Goal: Task Accomplishment & Management: Use online tool/utility

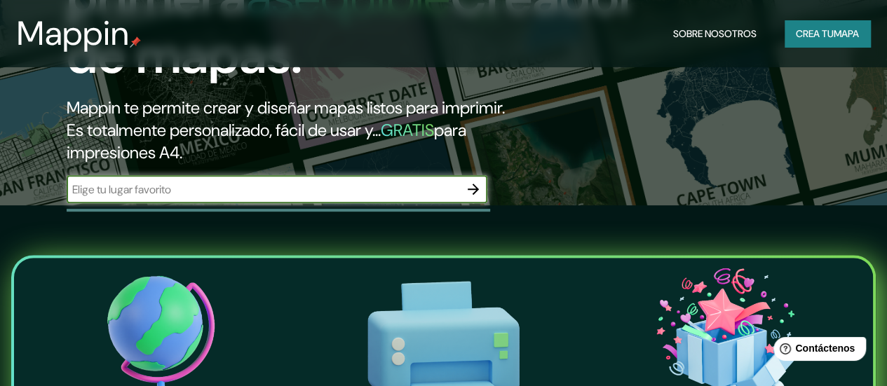
scroll to position [182, 0]
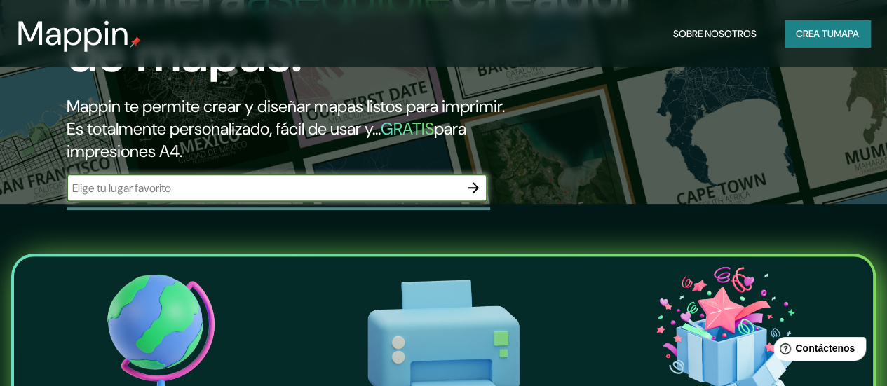
click at [251, 196] on input "text" at bounding box center [263, 188] width 393 height 16
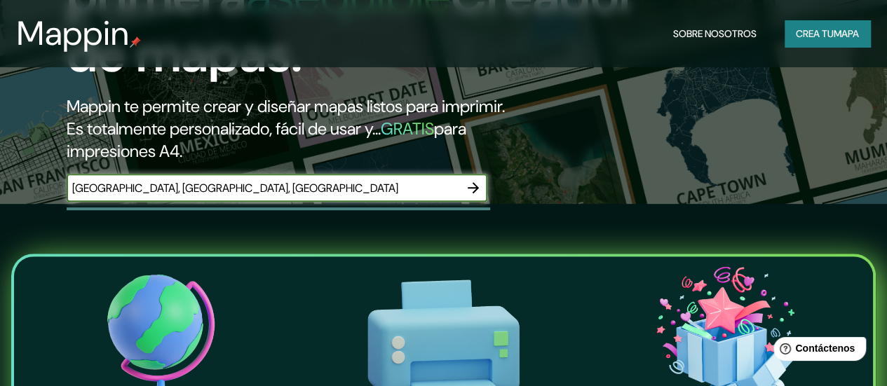
type input "[GEOGRAPHIC_DATA], [GEOGRAPHIC_DATA], [GEOGRAPHIC_DATA]"
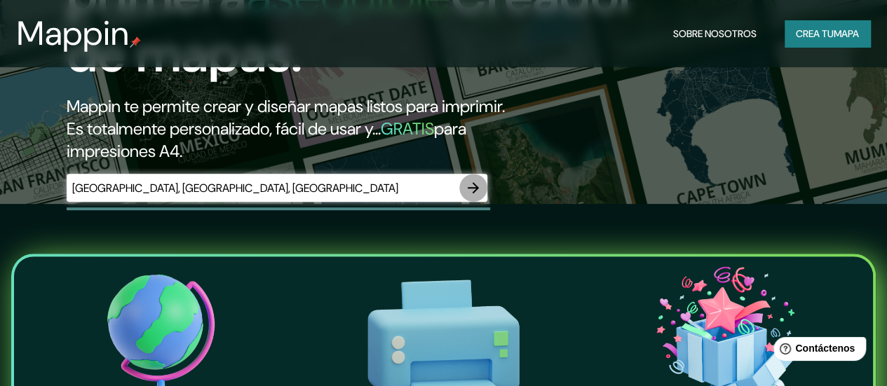
click at [475, 196] on icon "button" at bounding box center [473, 188] width 17 height 17
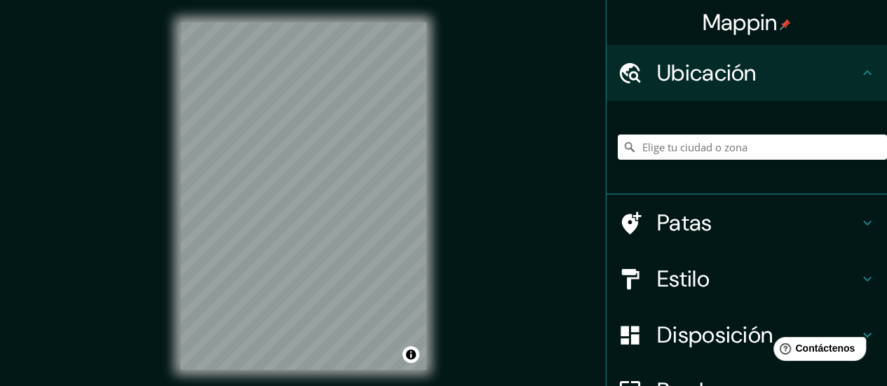
click at [530, 169] on div "Mappin Ubicación Patas Estilo Disposición Borde Elige un borde. Consejo : puede…" at bounding box center [443, 207] width 887 height 415
click at [288, 386] on html "Mappin Ubicación Patas Estilo Disposición Borde Elige un borde. Consejo : puede…" at bounding box center [443, 193] width 887 height 386
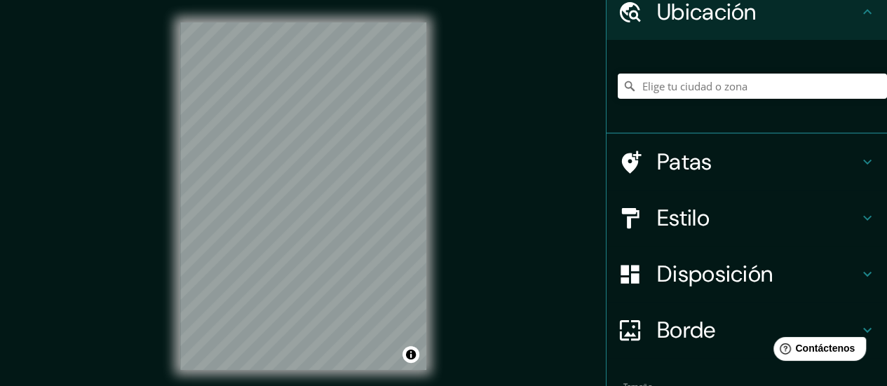
scroll to position [60, 0]
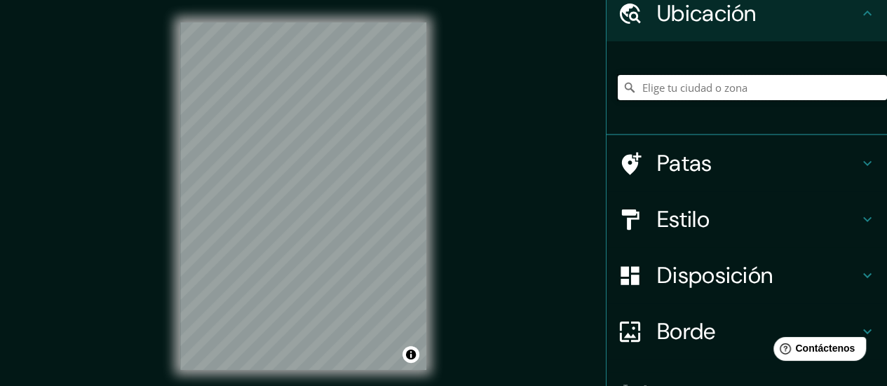
click at [701, 89] on input "Elige tu ciudad o zona" at bounding box center [752, 87] width 269 height 25
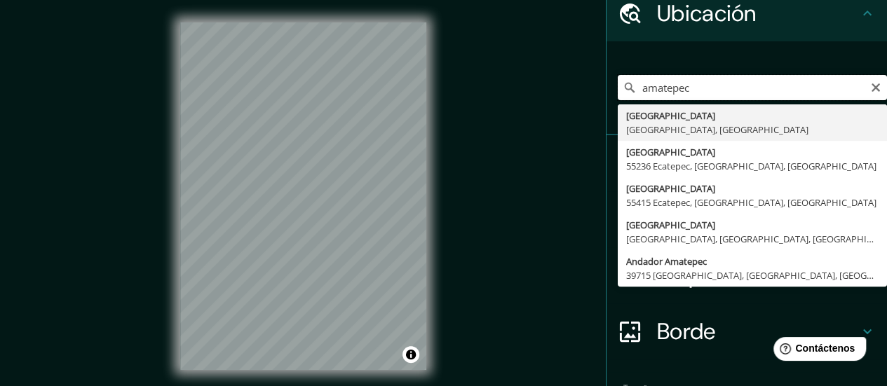
click at [607, 102] on div "[GEOGRAPHIC_DATA] [GEOGRAPHIC_DATA], [GEOGRAPHIC_DATA] [GEOGRAPHIC_DATA], [GEOG…" at bounding box center [747, 88] width 280 height 94
click at [686, 88] on input "amatepec" at bounding box center [752, 87] width 269 height 25
type input "a"
type input "Palmar Chico, [GEOGRAPHIC_DATA], [GEOGRAPHIC_DATA]"
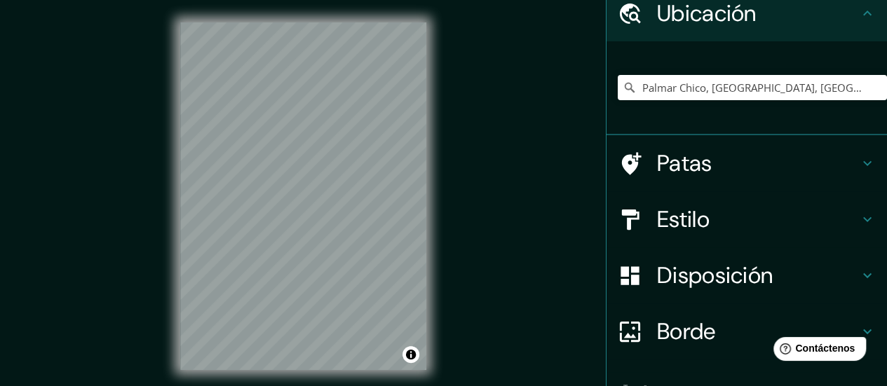
click at [859, 159] on icon at bounding box center [867, 163] width 17 height 17
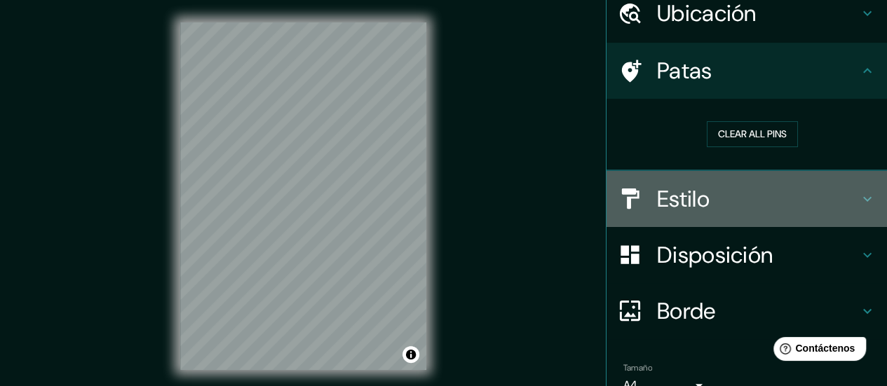
click at [859, 200] on icon at bounding box center [867, 199] width 17 height 17
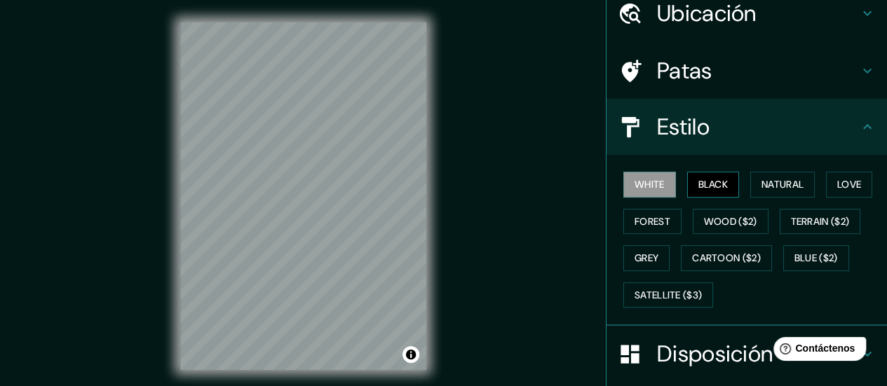
click at [720, 191] on button "Black" at bounding box center [713, 185] width 53 height 26
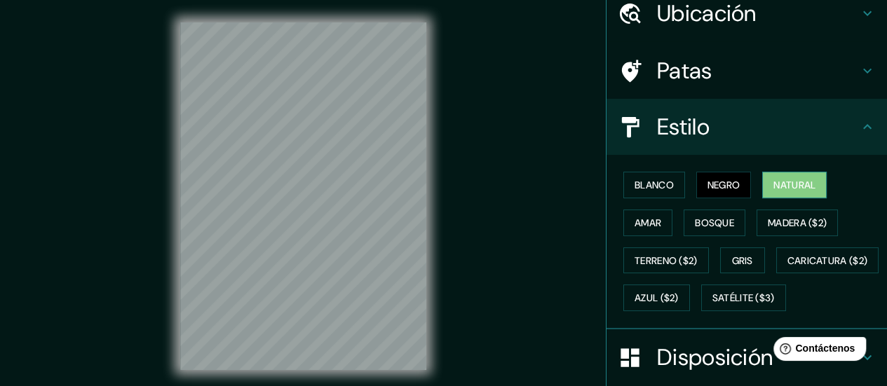
click at [785, 193] on font "Natural" at bounding box center [794, 185] width 42 height 18
click at [658, 187] on font "Blanco" at bounding box center [654, 185] width 39 height 13
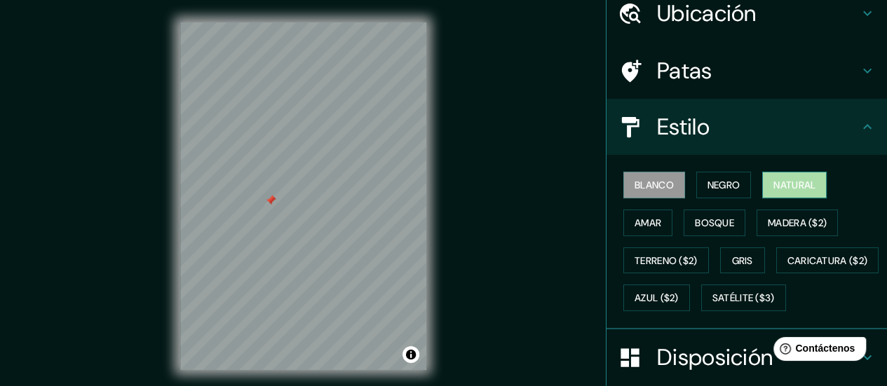
click at [779, 187] on font "Natural" at bounding box center [794, 185] width 42 height 13
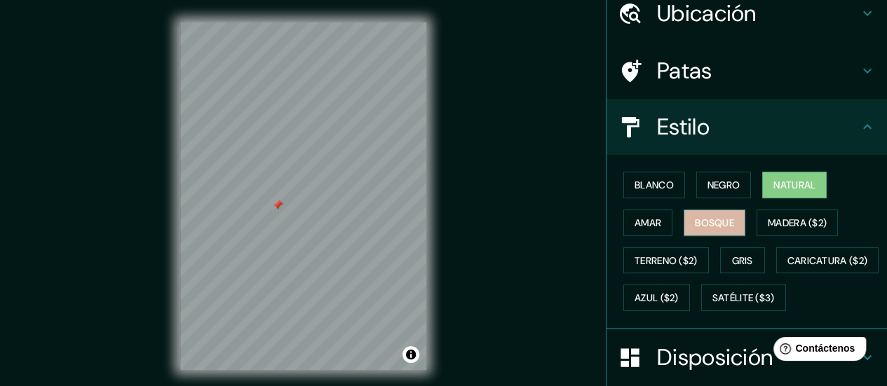
click at [708, 227] on font "Bosque" at bounding box center [714, 223] width 39 height 13
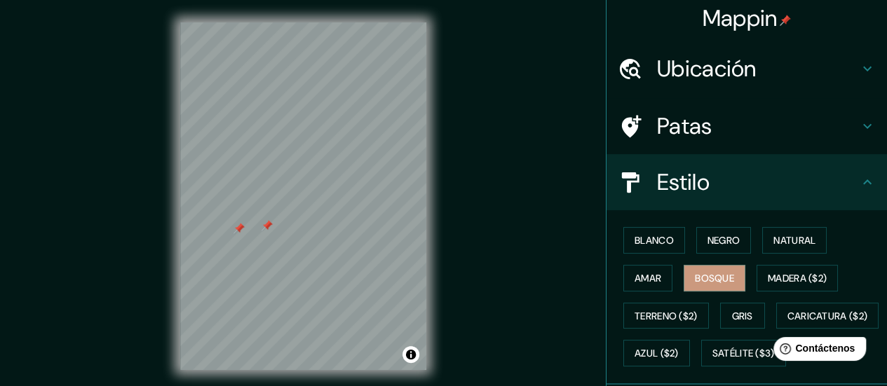
scroll to position [0, 0]
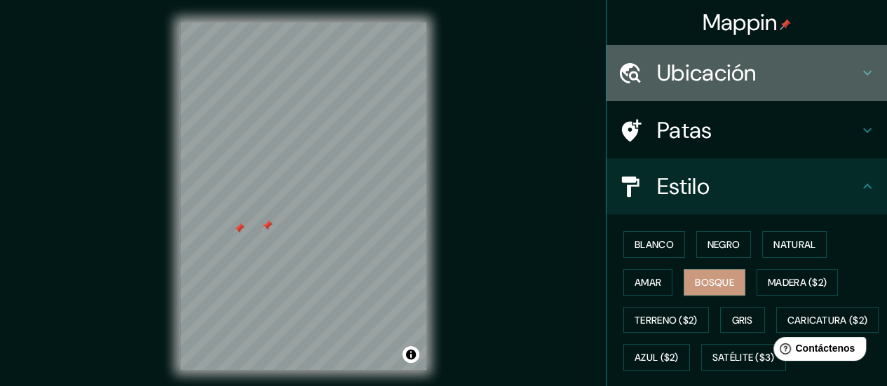
click at [863, 48] on div "Ubicación" at bounding box center [747, 73] width 280 height 56
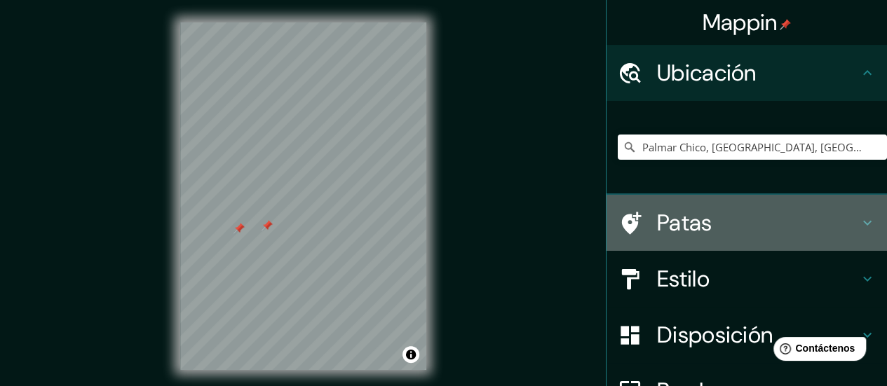
click at [859, 217] on icon at bounding box center [867, 223] width 17 height 17
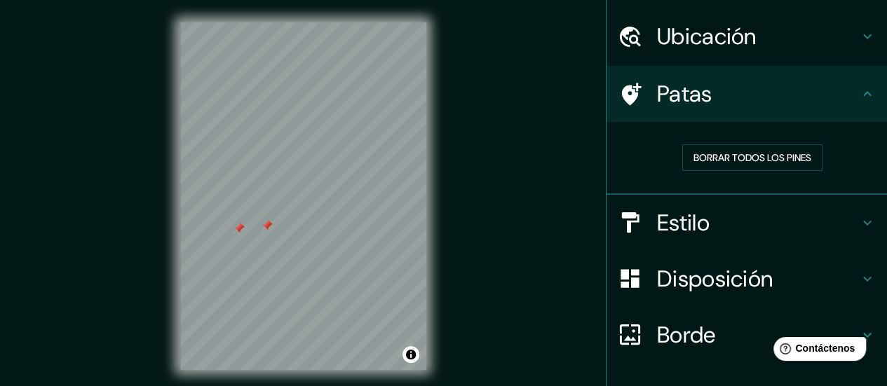
scroll to position [39, 0]
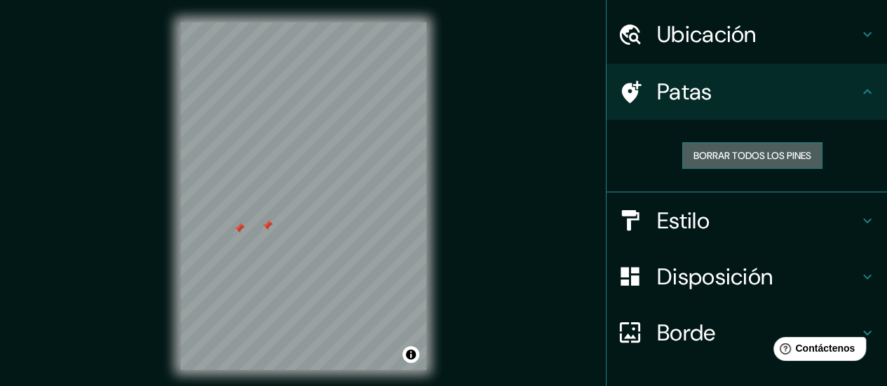
click at [784, 147] on font "Borrar todos los pines" at bounding box center [753, 156] width 118 height 18
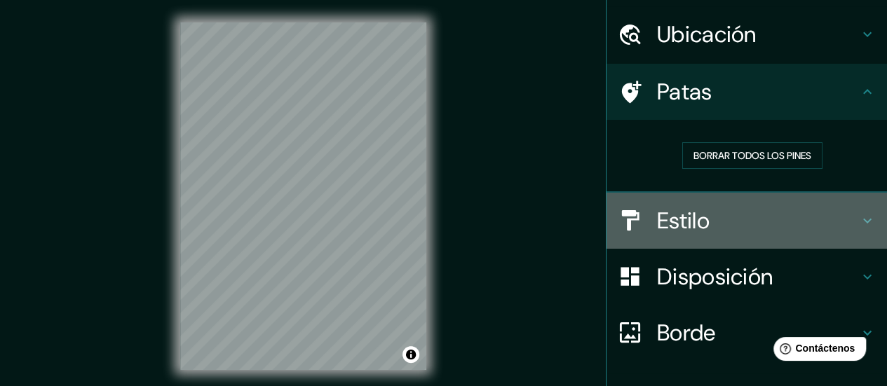
click at [816, 231] on h4 "Estilo" at bounding box center [758, 221] width 202 height 28
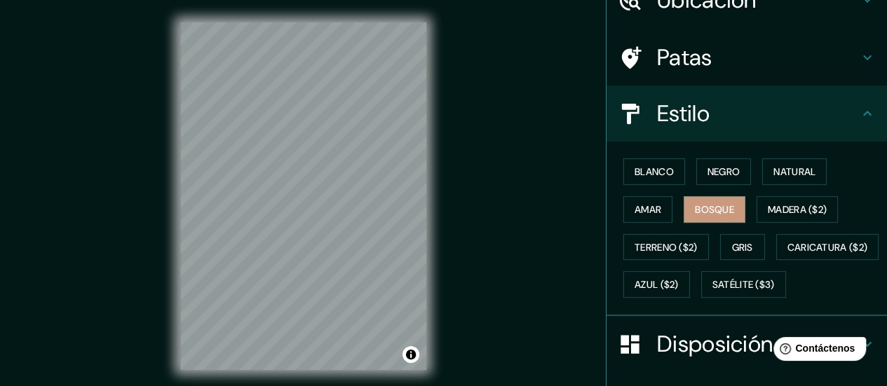
scroll to position [74, 0]
click at [785, 165] on font "Natural" at bounding box center [794, 171] width 42 height 13
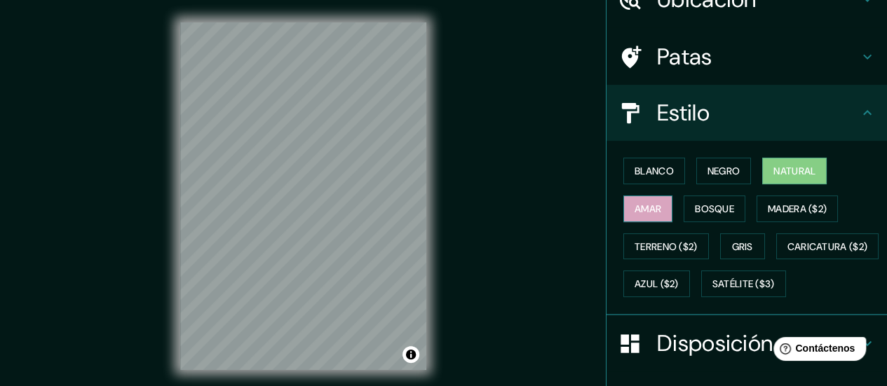
click at [655, 210] on button "Amar" at bounding box center [647, 209] width 49 height 27
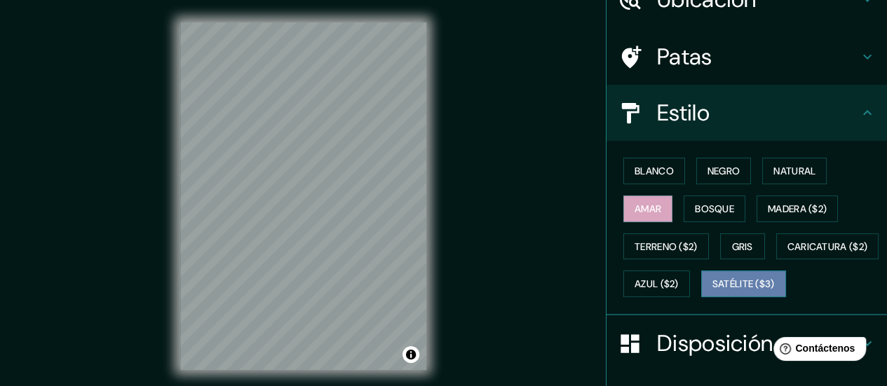
click at [712, 291] on font "Satélite ($3)" at bounding box center [743, 284] width 62 height 13
click at [652, 201] on button "Amar" at bounding box center [647, 209] width 49 height 27
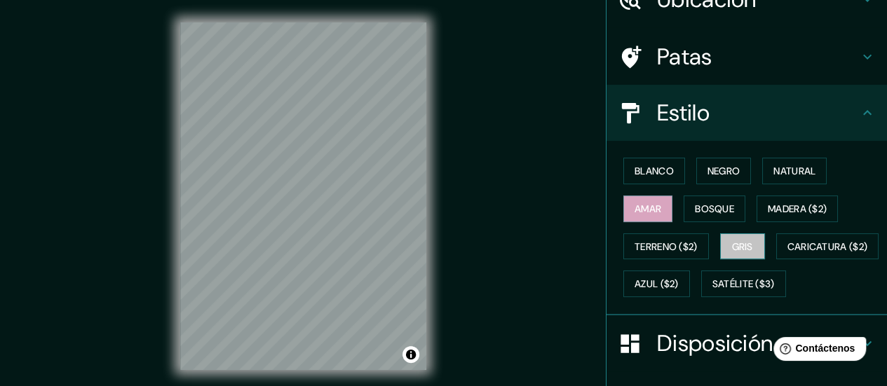
click at [743, 241] on font "Gris" at bounding box center [742, 247] width 21 height 13
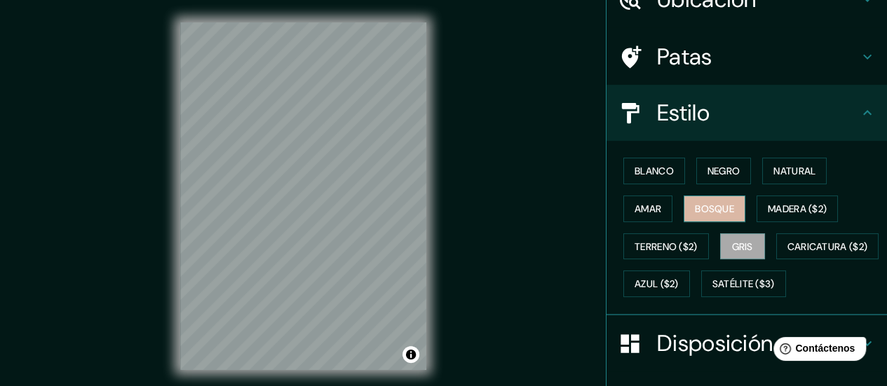
click at [718, 200] on font "Bosque" at bounding box center [714, 209] width 39 height 18
click at [750, 241] on button "Gris" at bounding box center [742, 247] width 45 height 27
click at [815, 168] on button "Natural" at bounding box center [794, 171] width 65 height 27
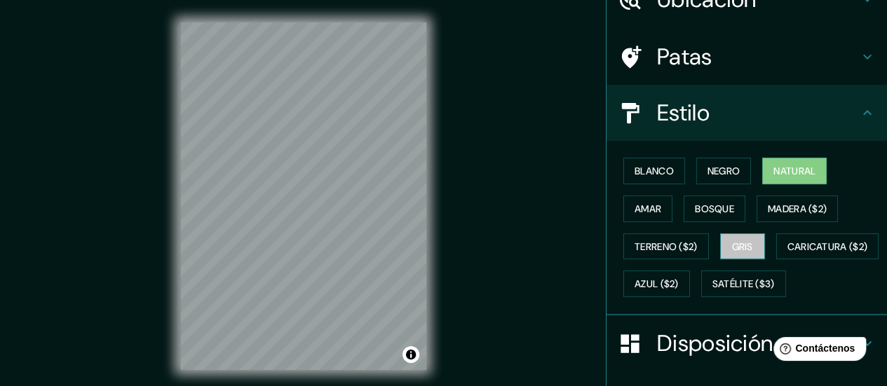
click at [733, 248] on font "Gris" at bounding box center [742, 247] width 21 height 13
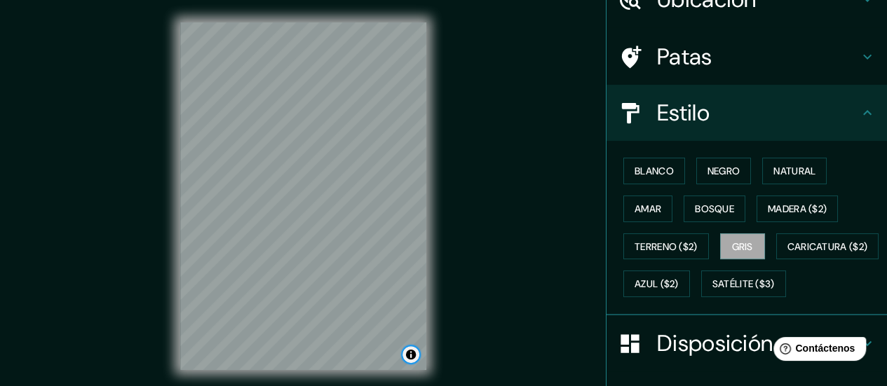
click at [412, 358] on button "Activar o desactivar atribución" at bounding box center [411, 354] width 17 height 17
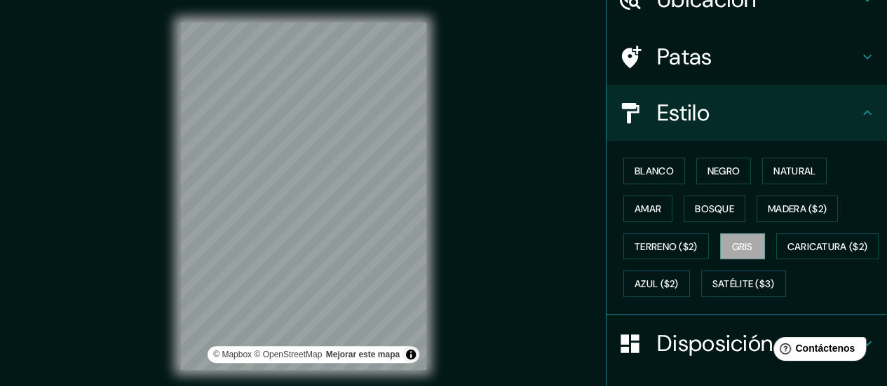
click at [745, 316] on div "Blanco Negro Natural Amar Bosque Madera ($2) Terreno ($2) Gris Caricatura ($2) …" at bounding box center [747, 228] width 280 height 175
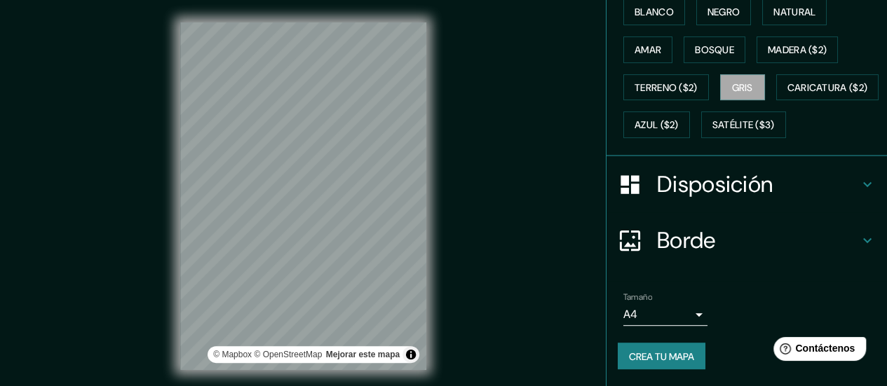
scroll to position [266, 0]
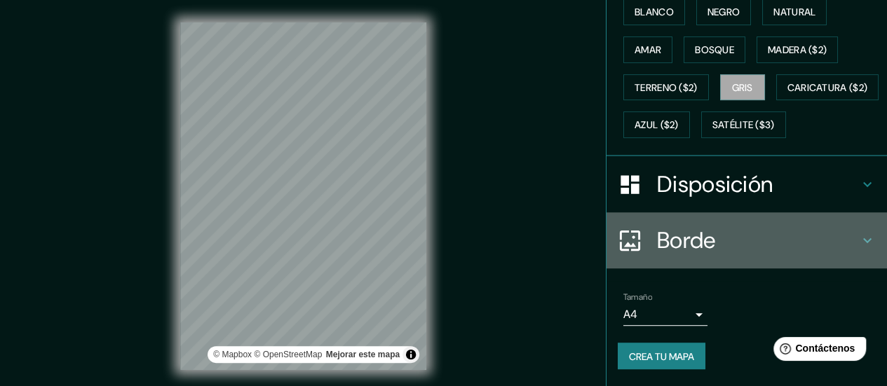
click at [863, 238] on icon at bounding box center [867, 240] width 17 height 17
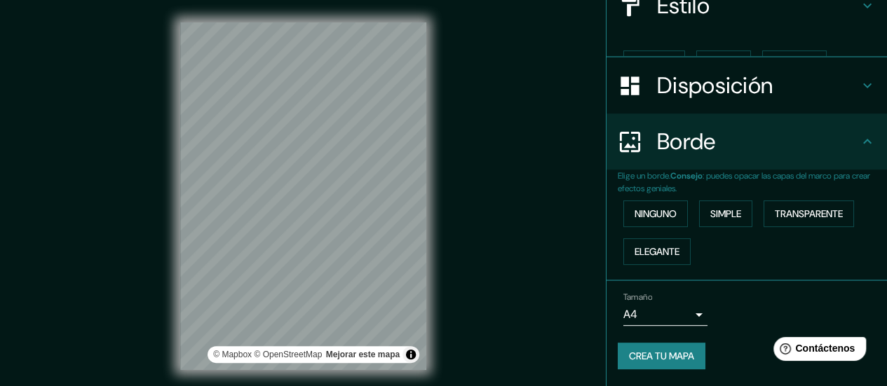
scroll to position [156, 0]
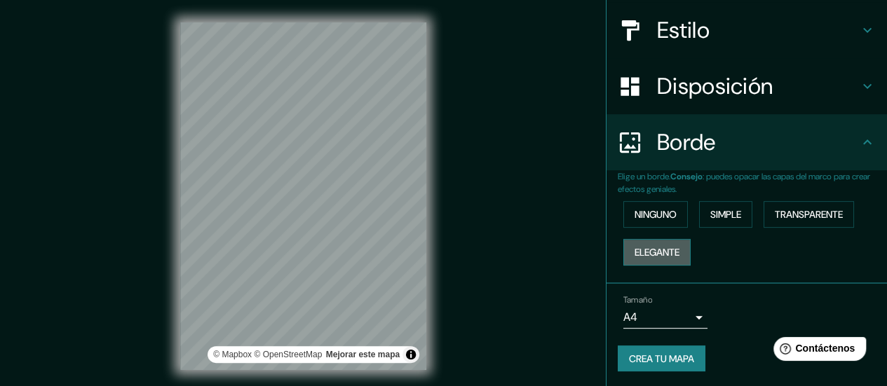
click at [663, 246] on font "Elegante" at bounding box center [657, 252] width 45 height 13
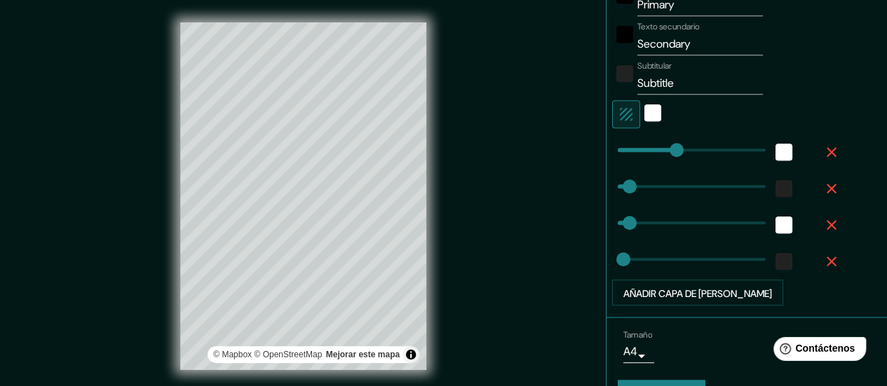
scroll to position [206, 0]
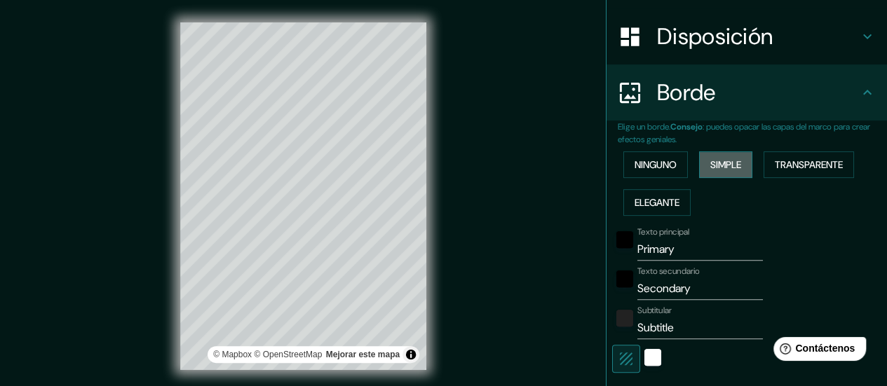
click at [728, 154] on button "Simple" at bounding box center [725, 164] width 53 height 27
click at [731, 163] on font "Simple" at bounding box center [725, 164] width 31 height 13
click at [798, 162] on font "Transparente" at bounding box center [809, 164] width 68 height 13
click at [776, 169] on font "Transparente" at bounding box center [809, 164] width 68 height 13
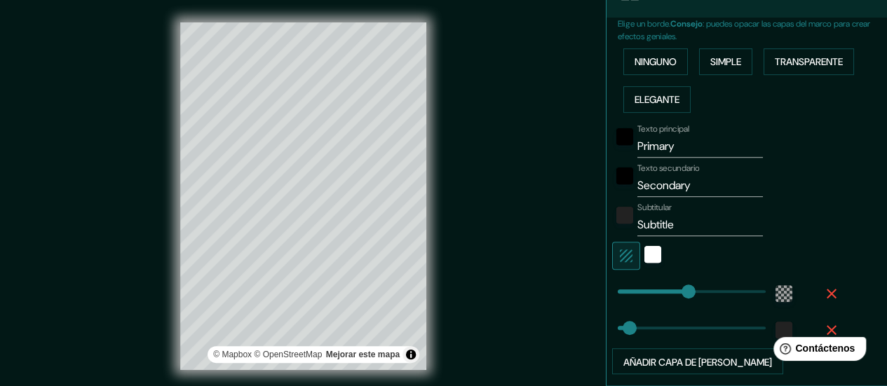
scroll to position [326, 0]
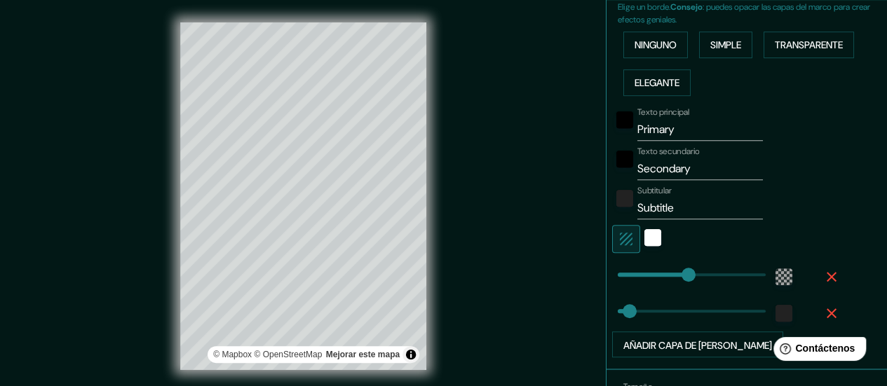
type input "168"
click at [645, 238] on div "blanco" at bounding box center [652, 237] width 17 height 17
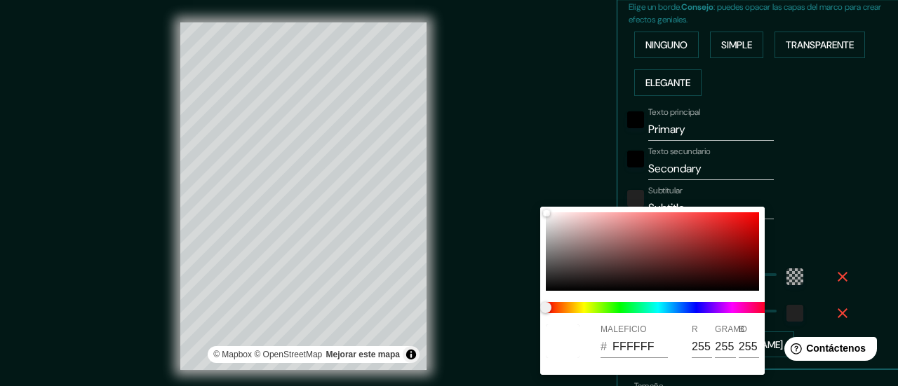
click at [826, 182] on div at bounding box center [449, 193] width 898 height 386
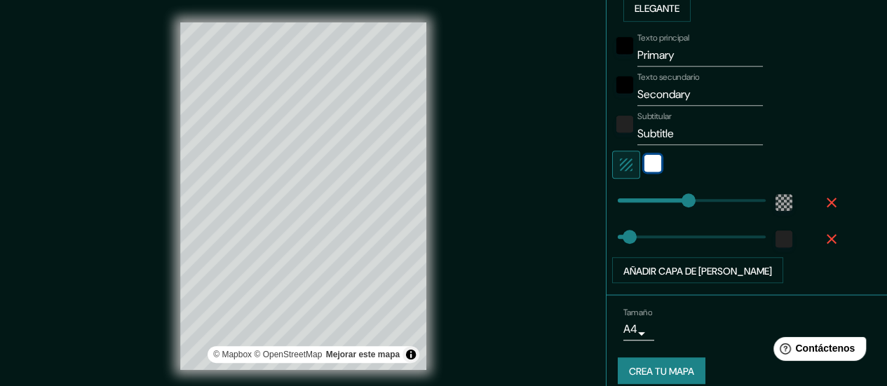
scroll to position [399, 0]
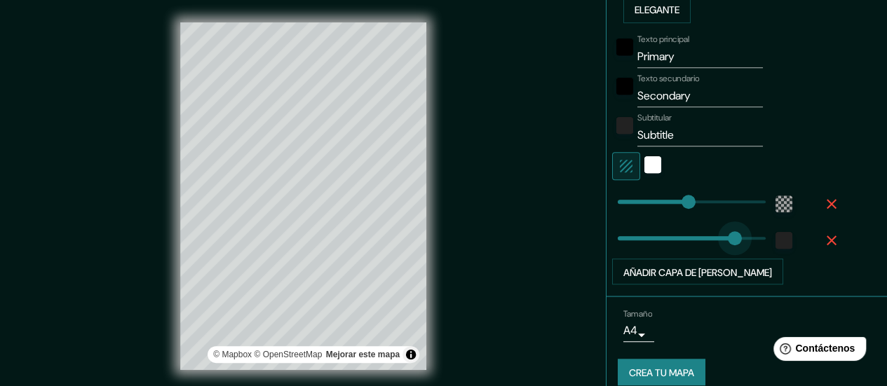
type input "311"
drag, startPoint x: 687, startPoint y: 238, endPoint x: 738, endPoint y: 235, distance: 51.3
type input "168"
type input "48"
drag, startPoint x: 737, startPoint y: 235, endPoint x: 627, endPoint y: 245, distance: 110.5
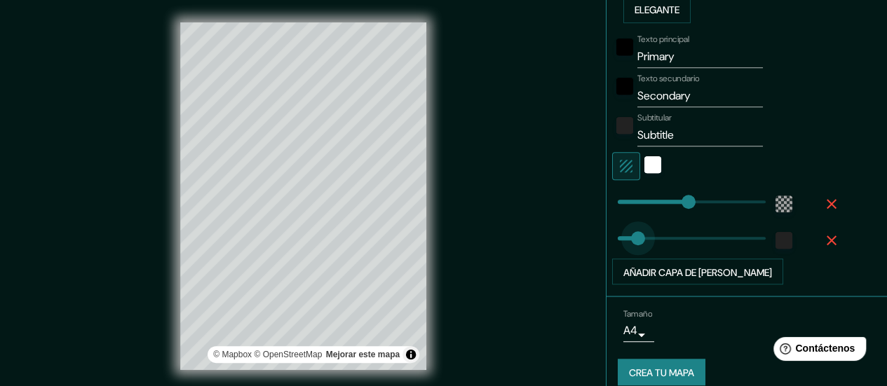
type input "168"
type input "48"
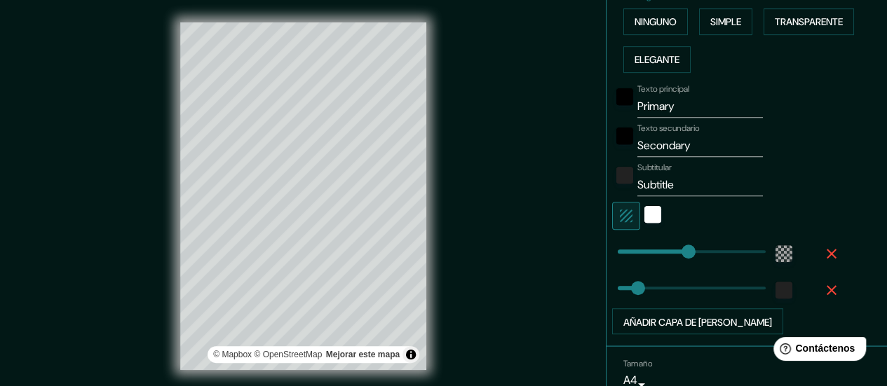
scroll to position [348, 0]
click at [691, 101] on input "Primary" at bounding box center [700, 108] width 126 height 22
click at [616, 93] on div "negro" at bounding box center [624, 98] width 17 height 17
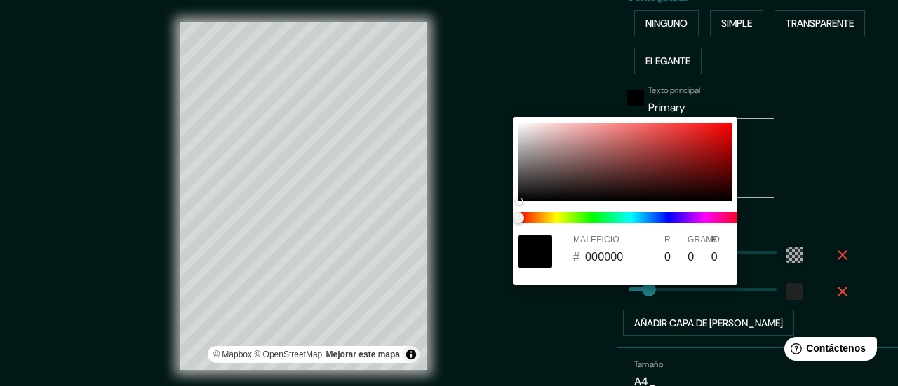
click at [796, 201] on div at bounding box center [449, 193] width 898 height 386
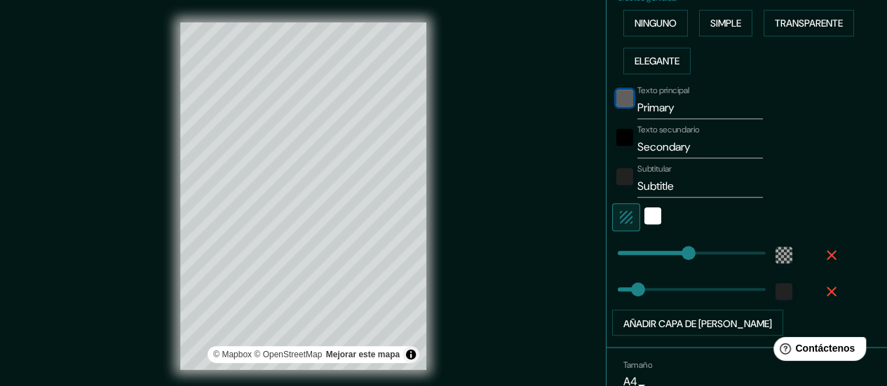
click at [618, 93] on div "negro" at bounding box center [624, 98] width 17 height 17
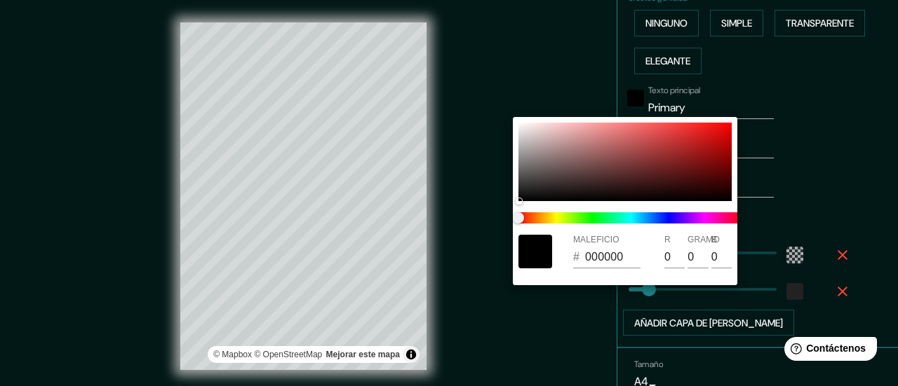
click at [802, 116] on div at bounding box center [449, 193] width 898 height 386
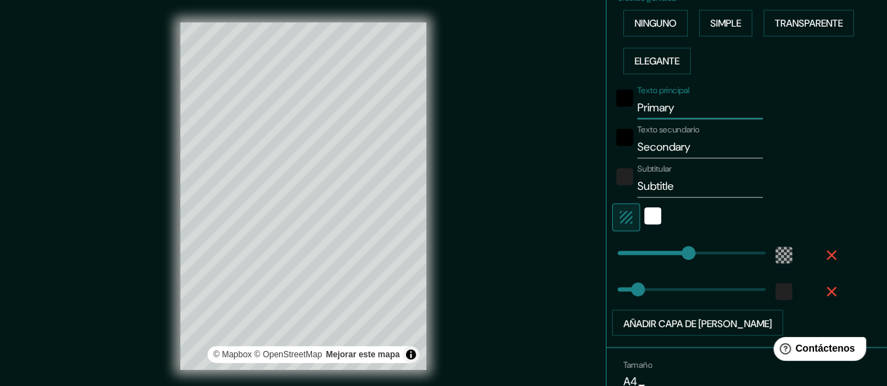
click at [691, 104] on input "Primary" at bounding box center [700, 108] width 126 height 22
type input "Primar"
type input "168"
type input "48"
type input "Prima"
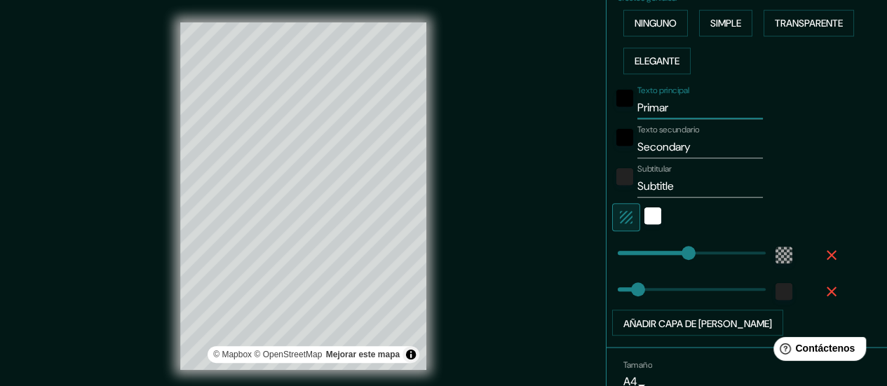
type input "168"
type input "48"
type input "Prim"
type input "168"
type input "48"
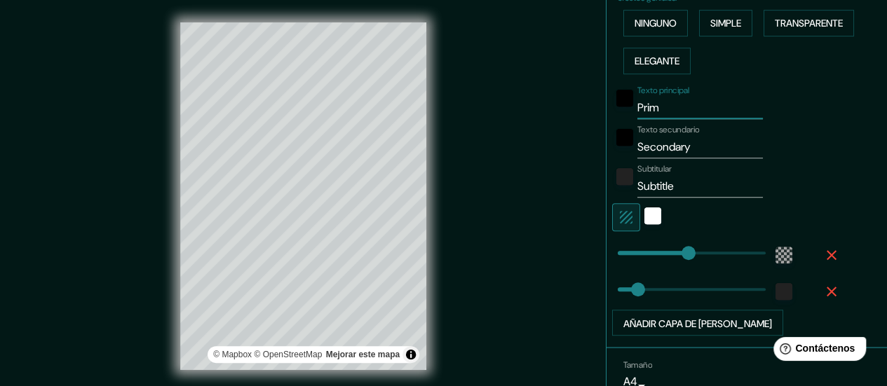
type input "Pri"
type input "168"
type input "48"
type input "Pr"
type input "168"
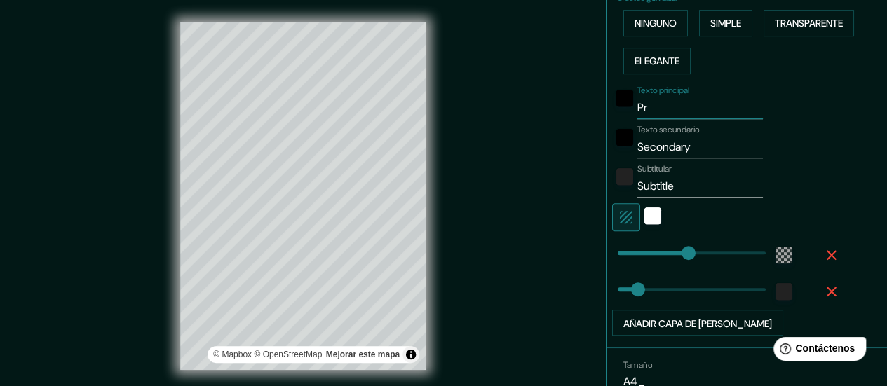
type input "48"
type input "P"
type input "168"
type input "48"
type input "Pa"
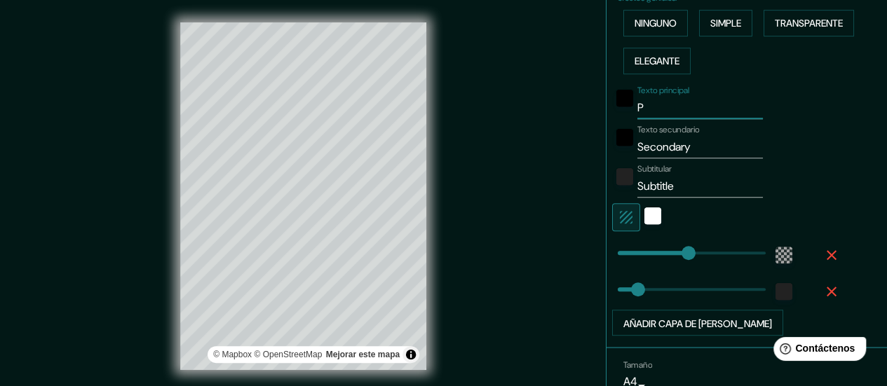
type input "168"
type input "48"
type input "Pal"
type input "168"
type input "48"
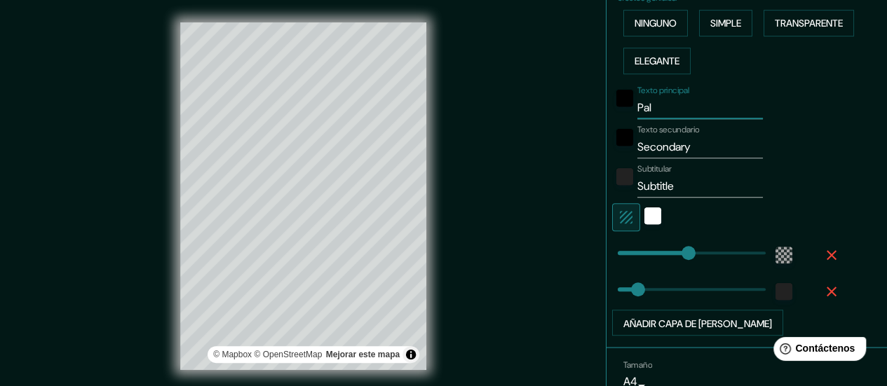
type input "Palm"
type input "168"
type input "48"
type input "Palmar Chico"
type input "168"
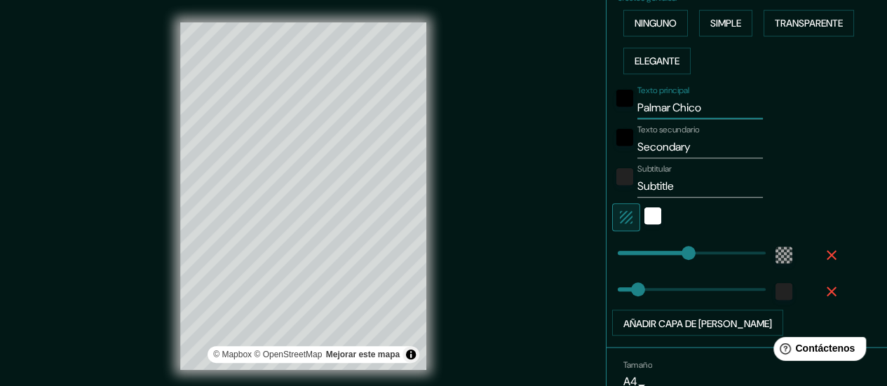
type input "48"
click at [691, 148] on input "Secondary" at bounding box center [700, 147] width 126 height 22
type input "Secondar"
type input "168"
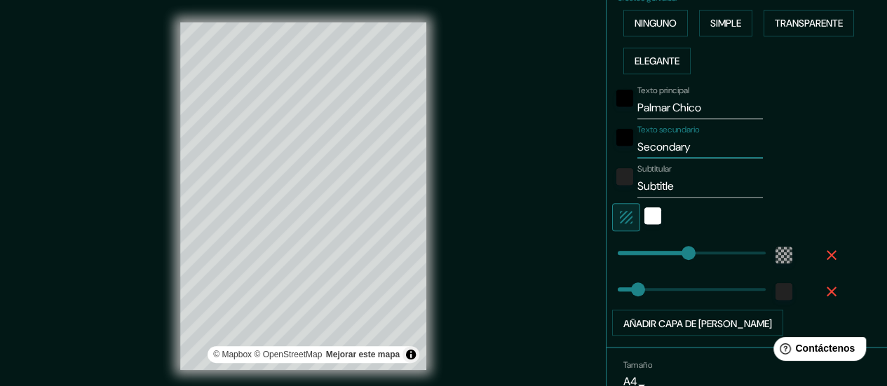
type input "48"
type input "S"
type input "168"
type input "48"
type input "A"
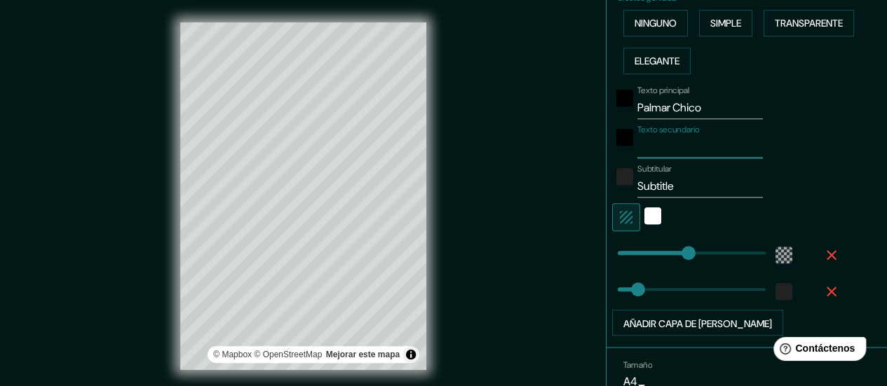
type input "168"
type input "48"
type input "Am"
type input "168"
type input "48"
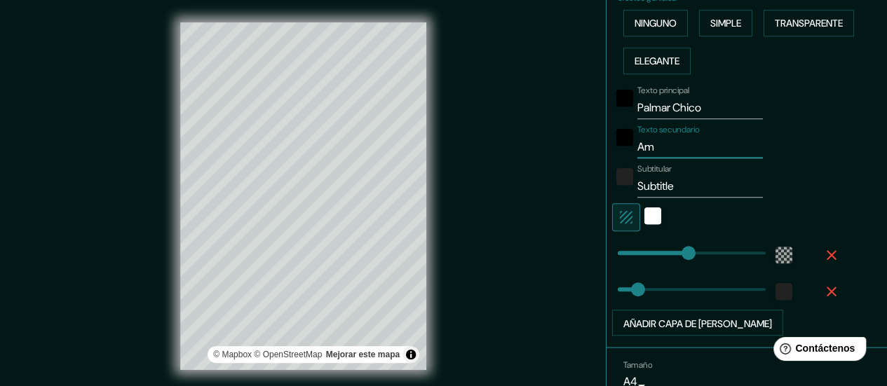
type input "Ama"
type input "168"
type input "48"
type input "[PERSON_NAME]"
type input "168"
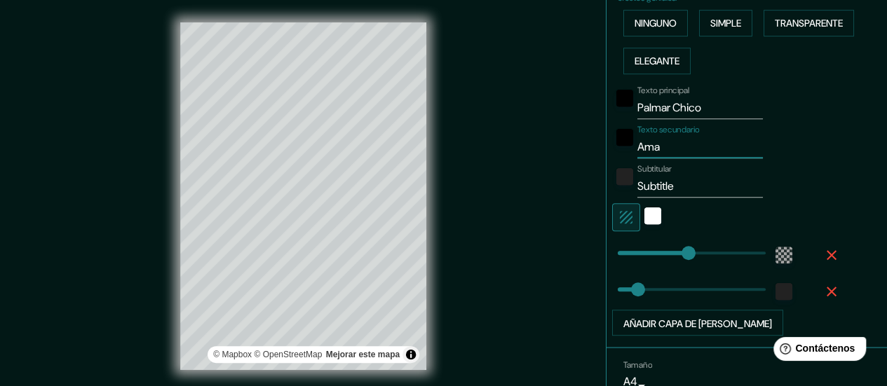
type input "48"
type input "Amate"
type input "168"
type input "48"
type input "Amatepe"
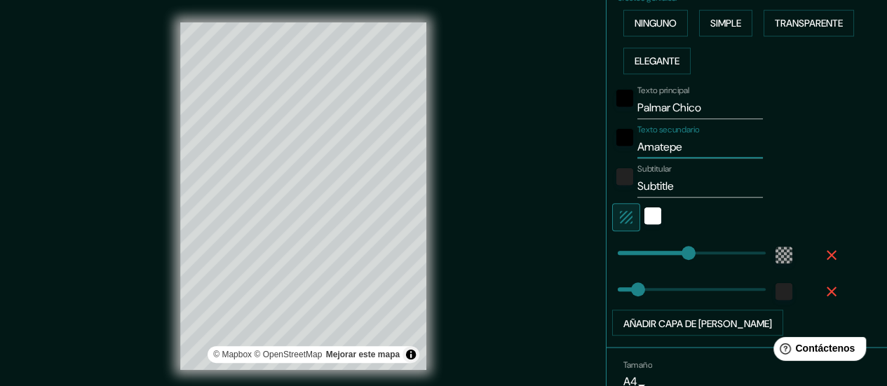
type input "168"
type input "48"
type input "[GEOGRAPHIC_DATA]"
type input "168"
type input "48"
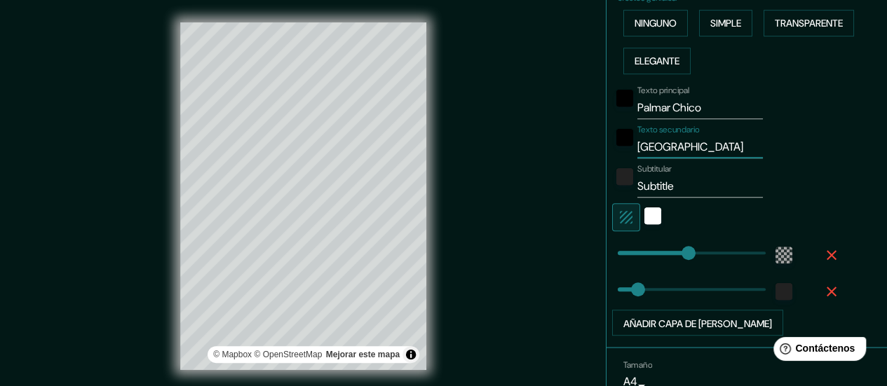
type input "[GEOGRAPHIC_DATA]"
drag, startPoint x: 673, startPoint y: 190, endPoint x: 615, endPoint y: 203, distance: 59.6
click at [618, 203] on div "Texto principal Palmar Chico Texto secundario Amatepec Subtitular Subtitle Añad…" at bounding box center [730, 208] width 224 height 257
type input "168"
type input "48"
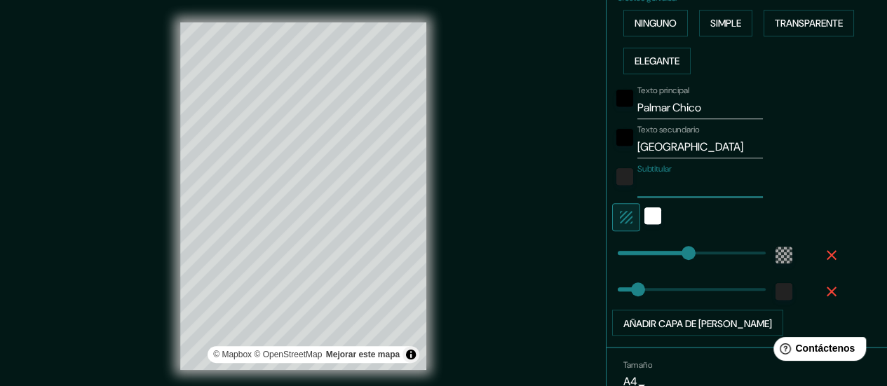
type input "M"
type input "168"
type input "48"
type input "Mé"
type input "168"
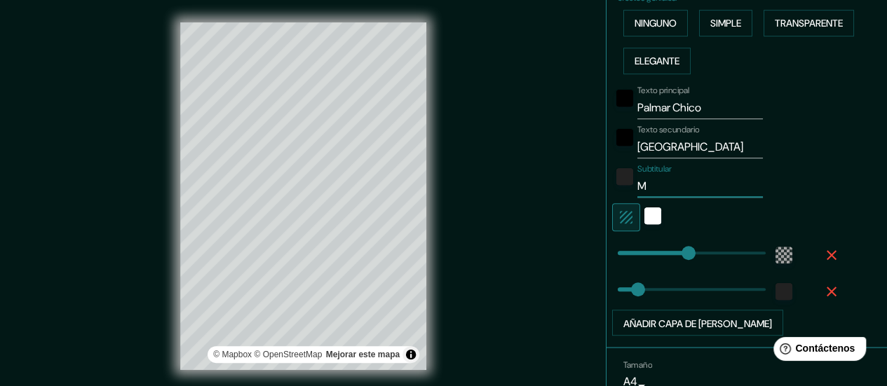
type input "48"
type input "Méx"
type input "168"
type input "48"
type input "Méxi"
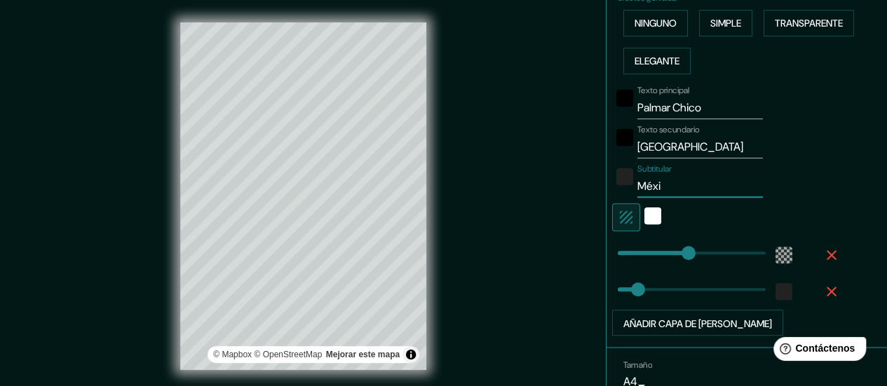
type input "168"
type input "48"
type input "Méxic"
type input "168"
type input "48"
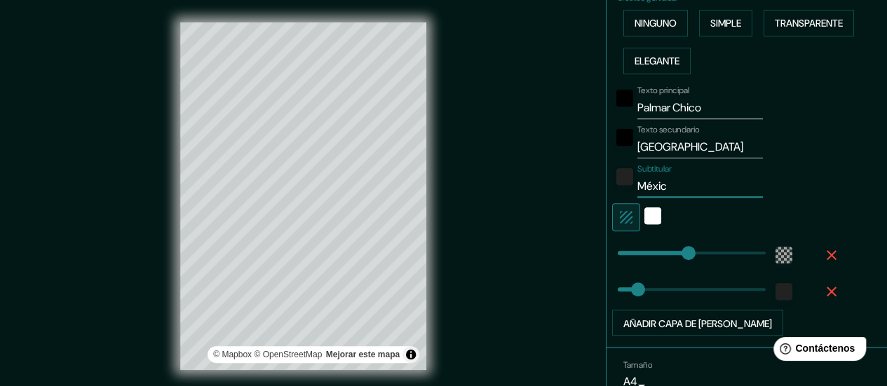
type input "[GEOGRAPHIC_DATA]"
type input "168"
type input "48"
type input "[GEOGRAPHIC_DATA]"
click at [803, 182] on div "Subtitular [GEOGRAPHIC_DATA]" at bounding box center [727, 181] width 230 height 34
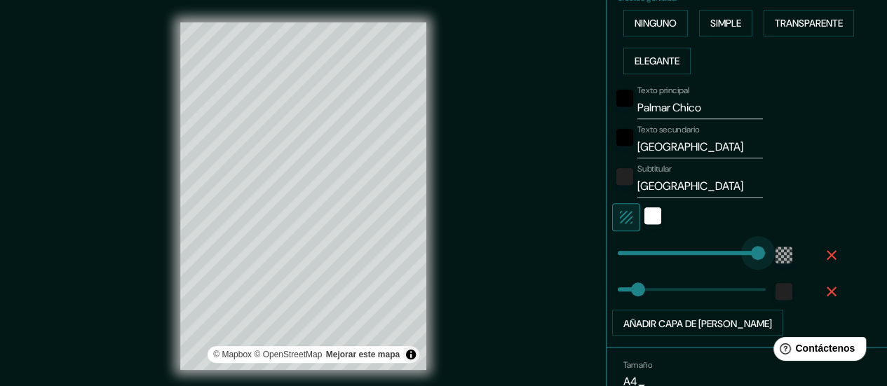
type input "351"
drag, startPoint x: 698, startPoint y: 250, endPoint x: 761, endPoint y: 251, distance: 62.4
click at [761, 251] on span at bounding box center [766, 253] width 14 height 14
type input "48"
type input "23"
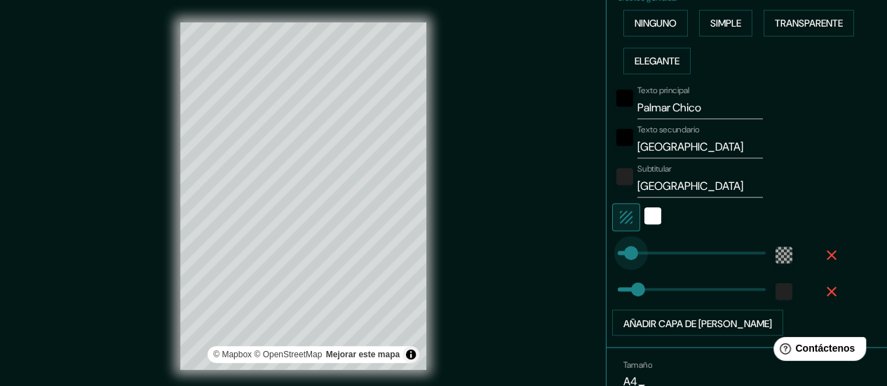
drag, startPoint x: 741, startPoint y: 250, endPoint x: 616, endPoint y: 256, distance: 125.0
type input "48"
type input "31"
type input "48"
type input "41"
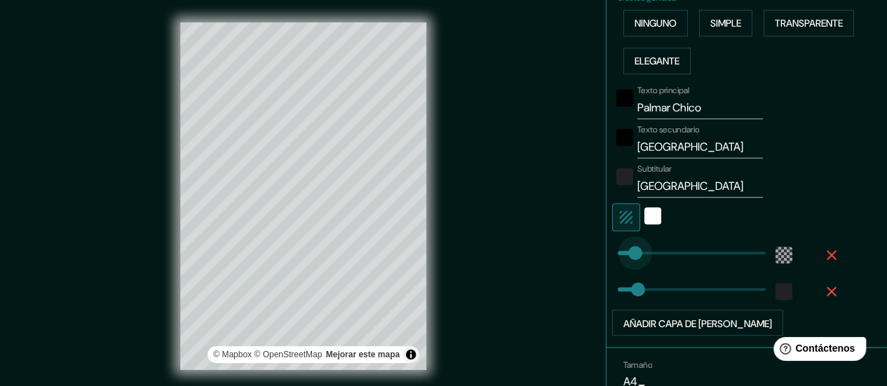
type input "48"
type input "74"
drag, startPoint x: 624, startPoint y: 255, endPoint x: 638, endPoint y: 253, distance: 14.2
click at [648, 217] on div "blanco" at bounding box center [652, 216] width 17 height 17
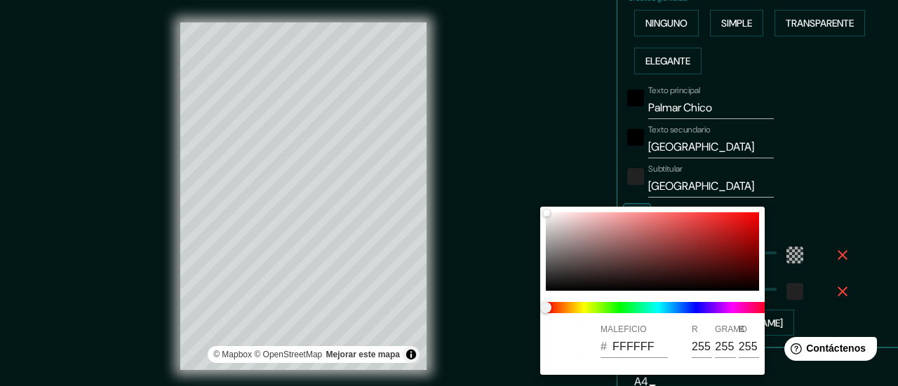
click at [877, 149] on div at bounding box center [449, 193] width 898 height 386
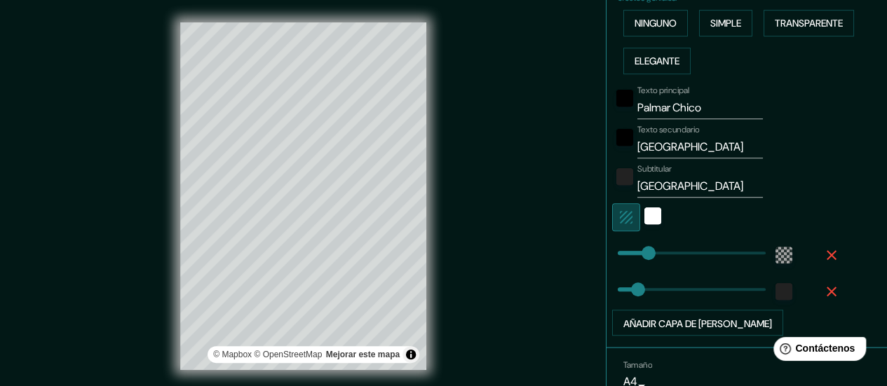
click at [618, 219] on icon "button" at bounding box center [626, 217] width 17 height 17
click at [571, 231] on div "Mappin Ubicación Palmar Chico, [GEOGRAPHIC_DATA], [GEOGRAPHIC_DATA] Patas Estil…" at bounding box center [443, 207] width 887 height 415
click at [410, 357] on button "Activar o desactivar atribución" at bounding box center [411, 354] width 17 height 17
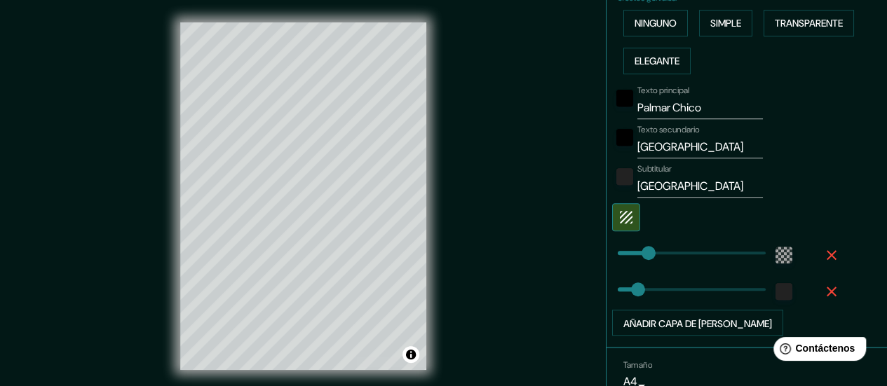
click at [482, 297] on div "Mappin Ubicación Palmar Chico, [GEOGRAPHIC_DATA], [GEOGRAPHIC_DATA] Patas Estil…" at bounding box center [443, 207] width 887 height 415
click at [617, 182] on div "color-222222" at bounding box center [624, 176] width 17 height 17
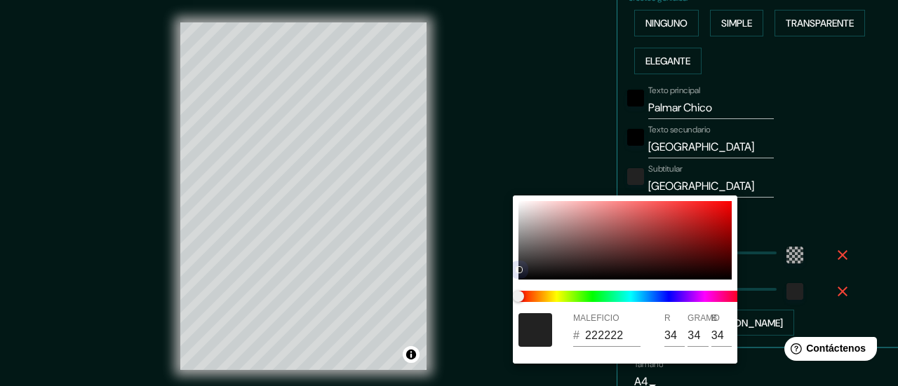
type input "48"
type input "171717"
type input "23"
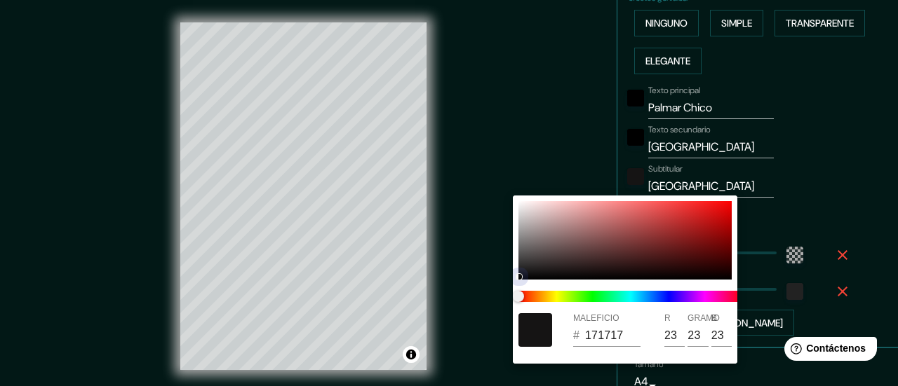
type input "48"
type input "0B0B0B"
type input "11"
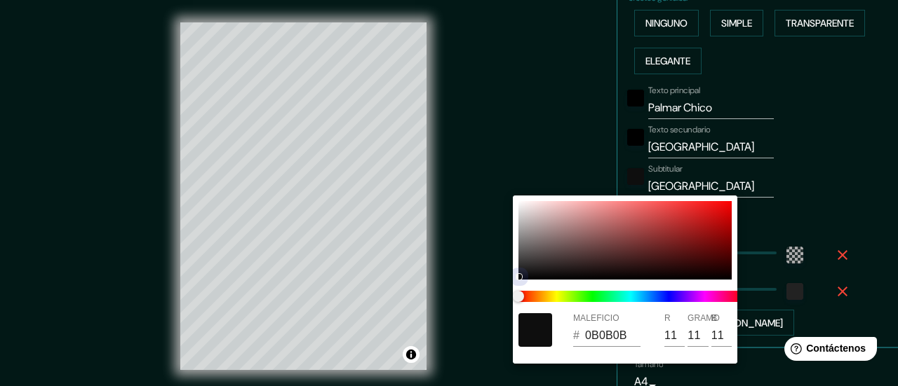
type input "48"
type input "090909"
type input "9"
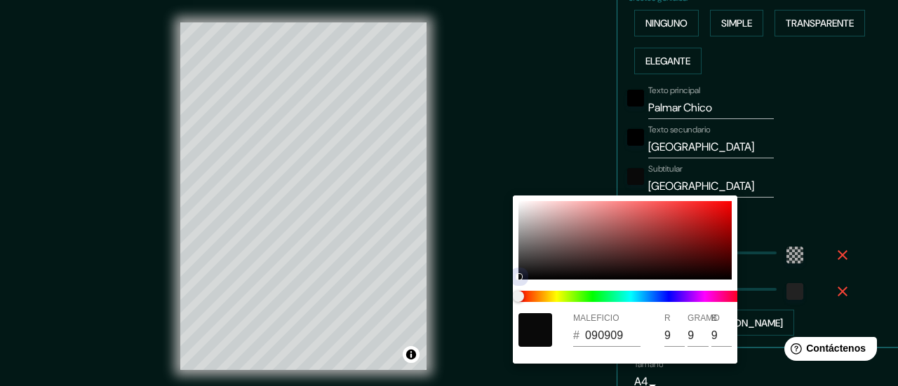
type input "48"
type input "070707"
type input "7"
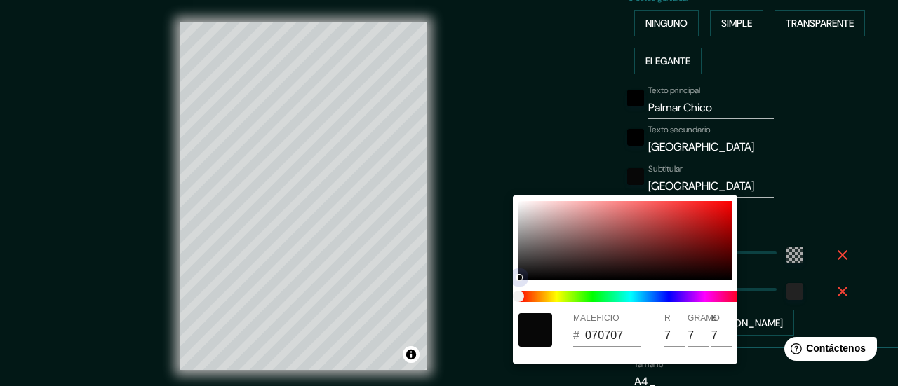
type input "48"
type input "020202"
type input "2"
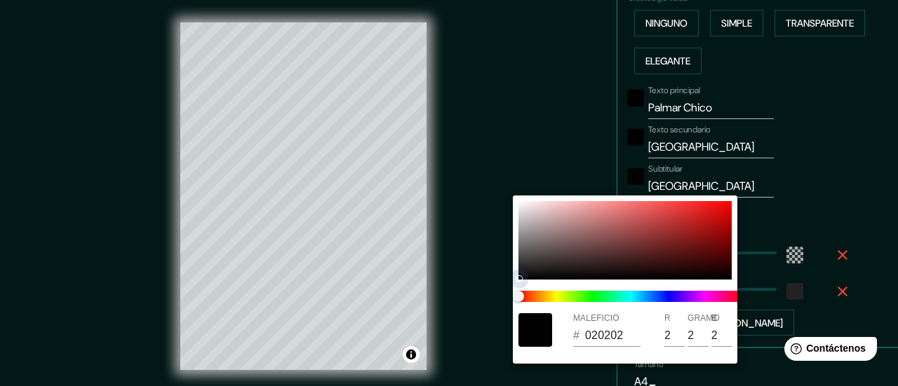
drag, startPoint x: 520, startPoint y: 270, endPoint x: 494, endPoint y: 299, distance: 39.3
click at [494, 299] on div "MALEFICIO # 020202 R 2 GRAMO 2 B 2" at bounding box center [449, 193] width 898 height 386
click at [626, 138] on div at bounding box center [449, 193] width 898 height 386
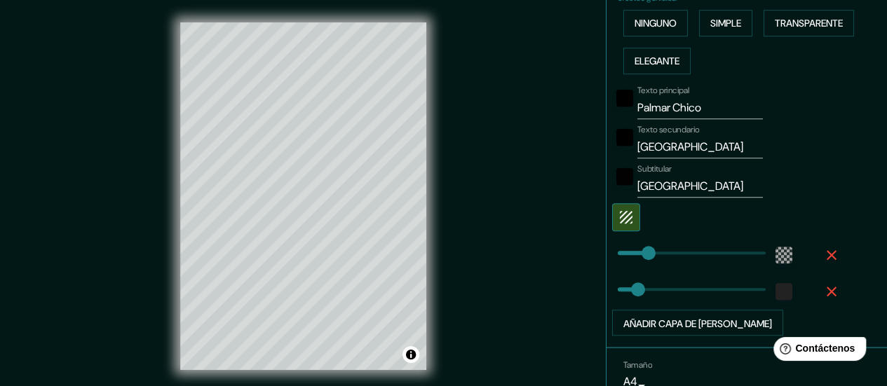
click at [623, 137] on div at bounding box center [624, 142] width 25 height 34
click at [616, 135] on div "negro" at bounding box center [624, 137] width 17 height 17
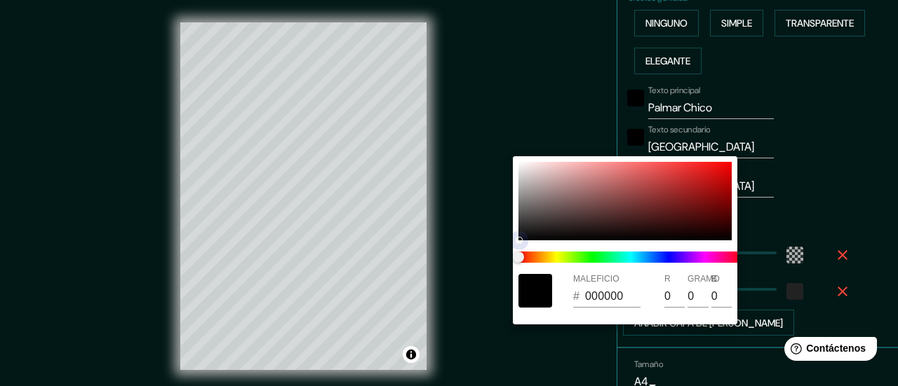
drag, startPoint x: 520, startPoint y: 241, endPoint x: 502, endPoint y: 267, distance: 31.7
click at [502, 267] on div "MALEFICIO # 000000 R 0 GRAMO 0 B 0" at bounding box center [449, 193] width 898 height 386
click at [467, 272] on div at bounding box center [449, 193] width 898 height 386
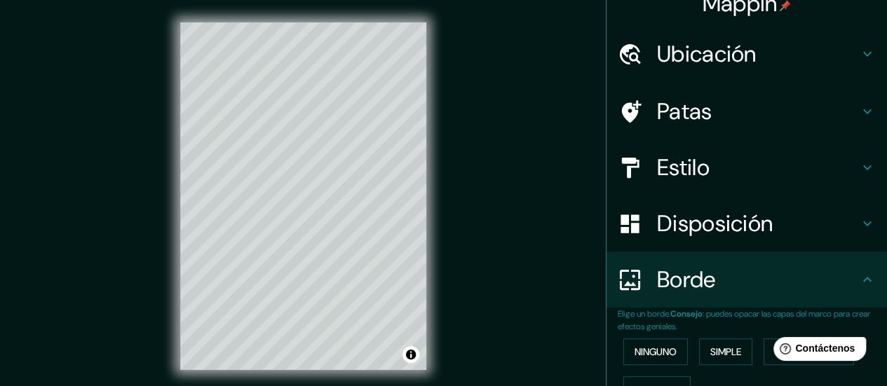
scroll to position [18, 0]
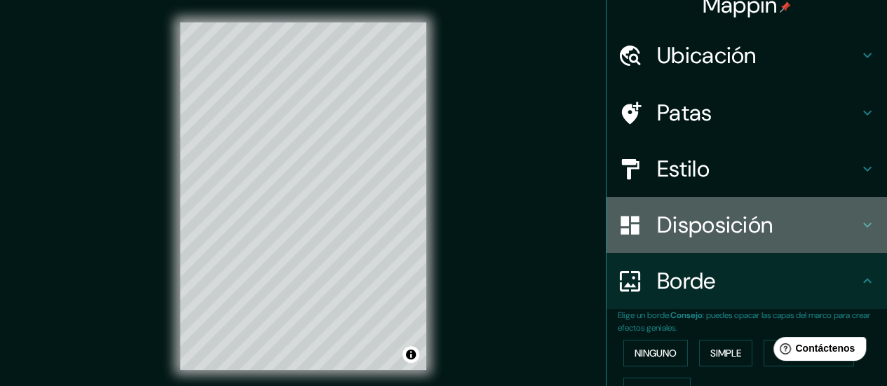
click at [859, 221] on icon at bounding box center [867, 225] width 17 height 17
type input "48"
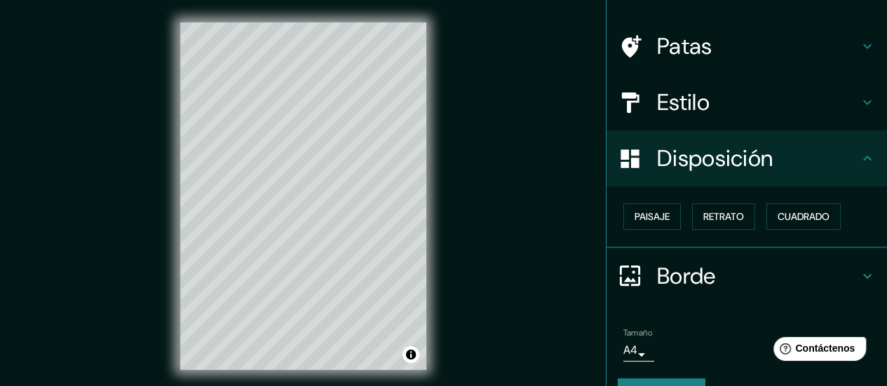
scroll to position [81, 0]
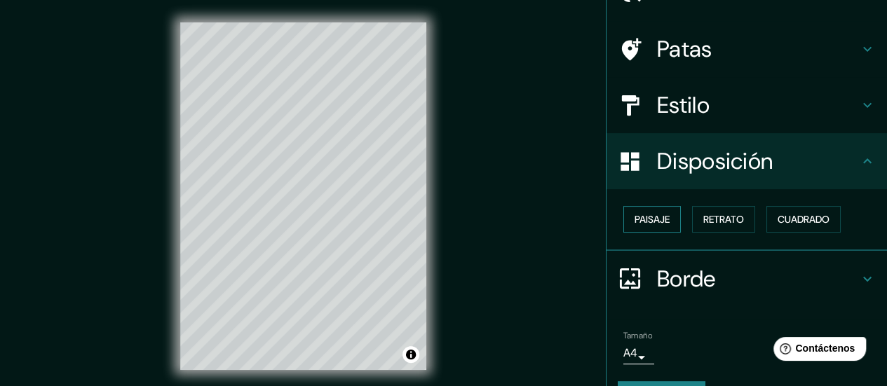
click at [656, 215] on font "Paisaje" at bounding box center [652, 219] width 35 height 13
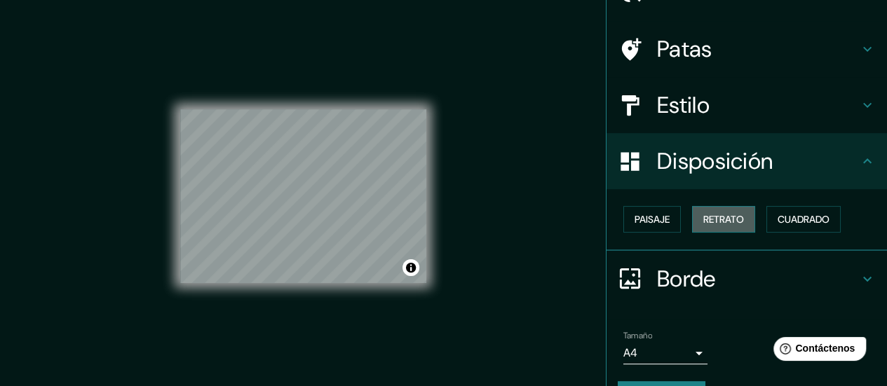
click at [716, 217] on font "Retrato" at bounding box center [723, 219] width 41 height 13
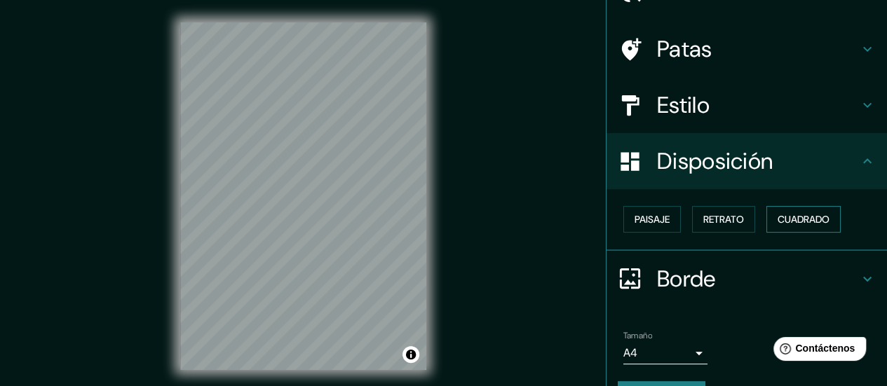
click at [809, 222] on font "Cuadrado" at bounding box center [804, 219] width 52 height 13
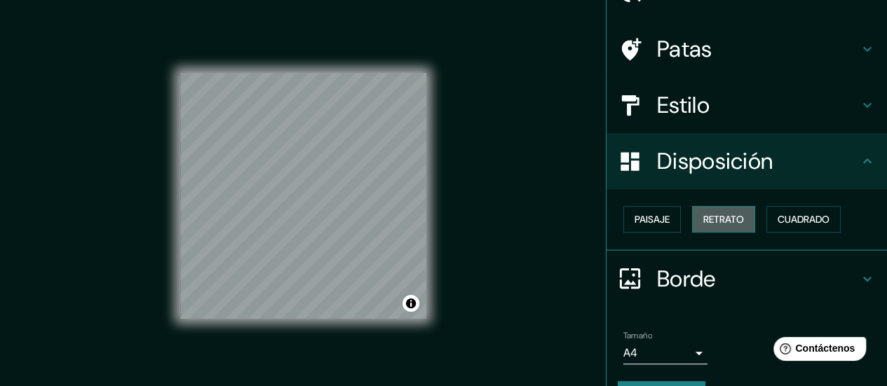
click at [729, 213] on font "Retrato" at bounding box center [723, 219] width 41 height 13
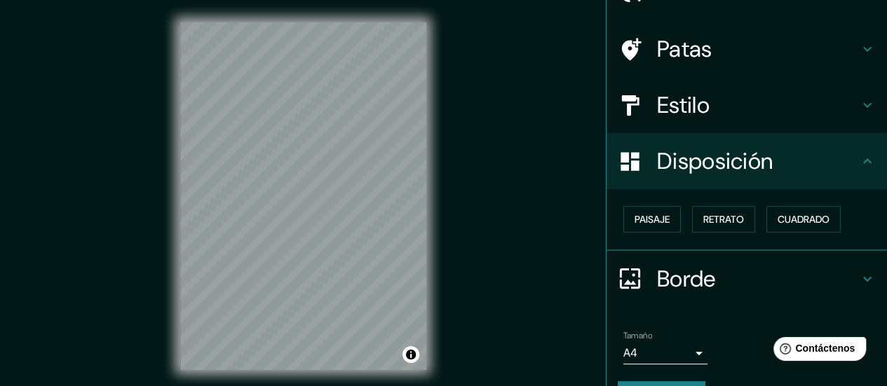
click at [585, 198] on div "Mappin Ubicación Palmar Chico, [GEOGRAPHIC_DATA], [GEOGRAPHIC_DATA] Patas Estil…" at bounding box center [443, 207] width 887 height 415
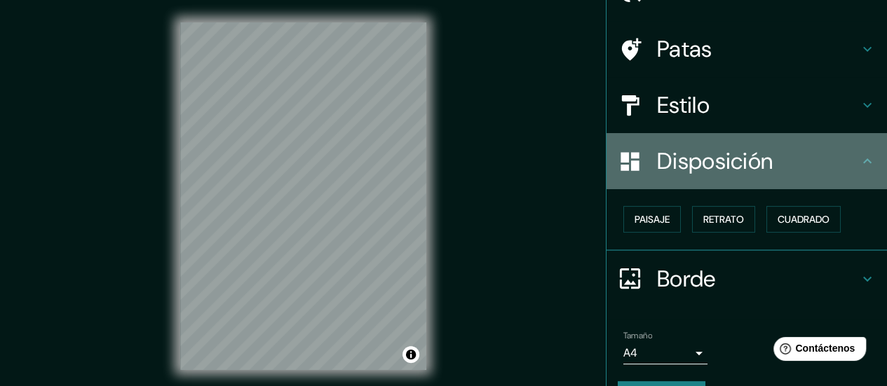
click at [859, 166] on icon at bounding box center [867, 161] width 17 height 17
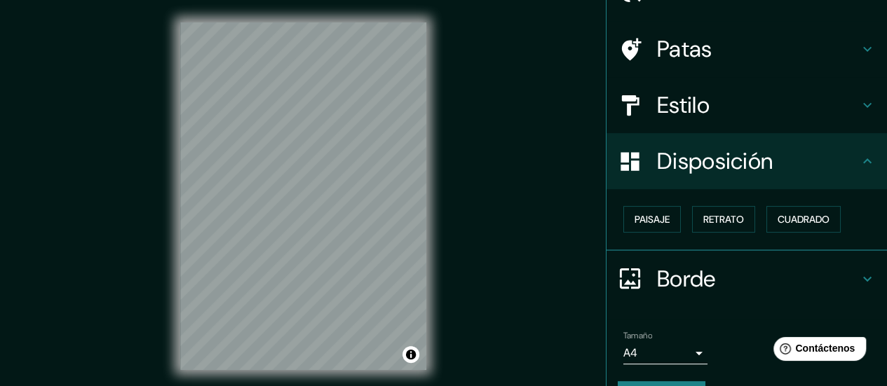
click at [859, 163] on icon at bounding box center [867, 161] width 17 height 17
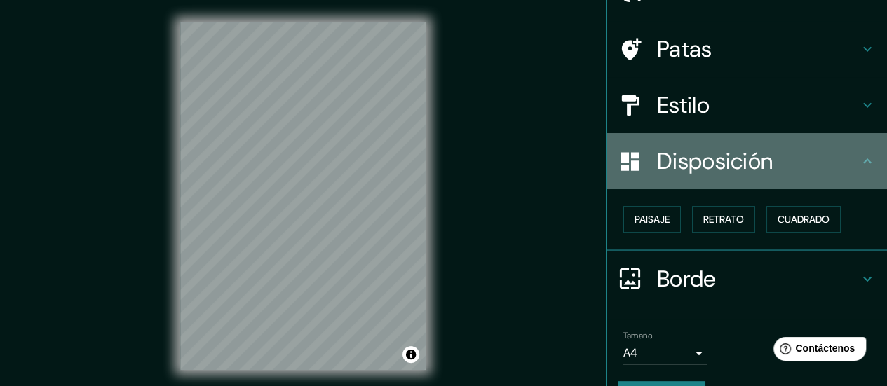
click at [859, 163] on icon at bounding box center [867, 161] width 17 height 17
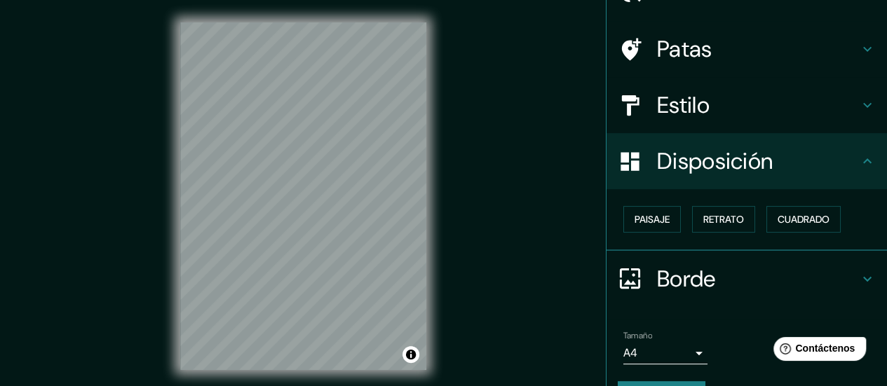
click at [854, 287] on div "Borde" at bounding box center [747, 279] width 280 height 56
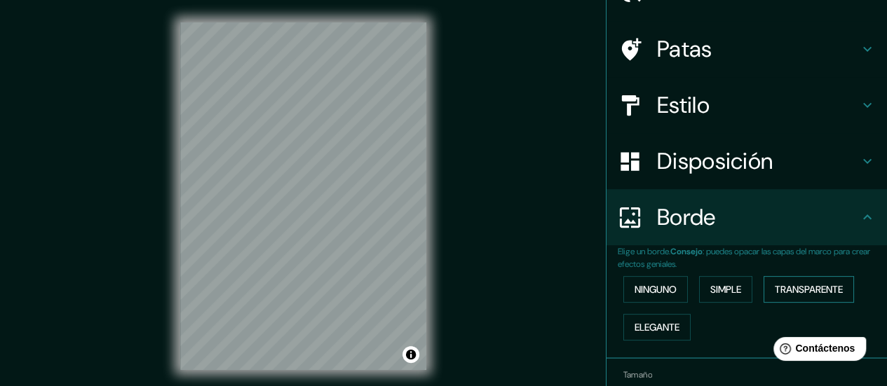
click at [790, 292] on font "Transparente" at bounding box center [809, 289] width 68 height 13
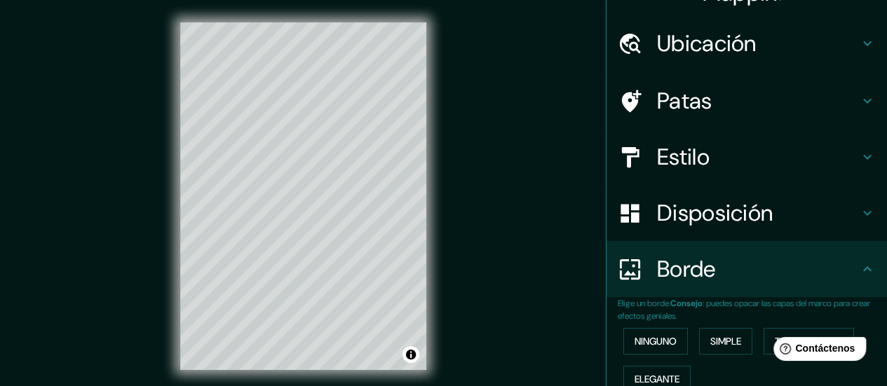
scroll to position [28, 0]
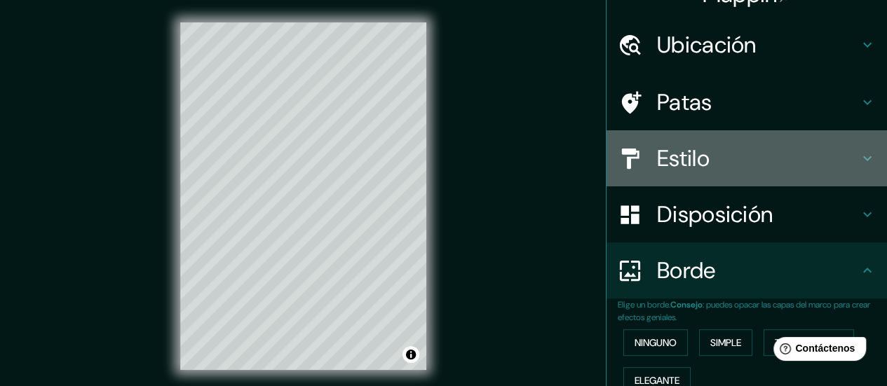
click at [859, 151] on icon at bounding box center [867, 158] width 17 height 17
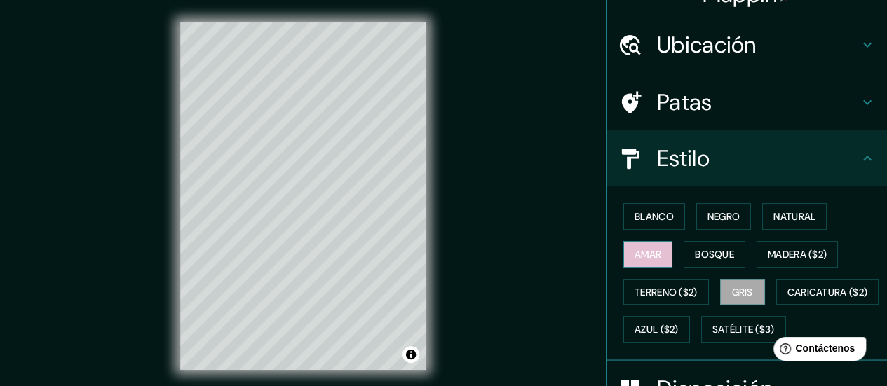
click at [652, 249] on button "Amar" at bounding box center [647, 254] width 49 height 27
click at [735, 292] on font "Gris" at bounding box center [742, 292] width 21 height 13
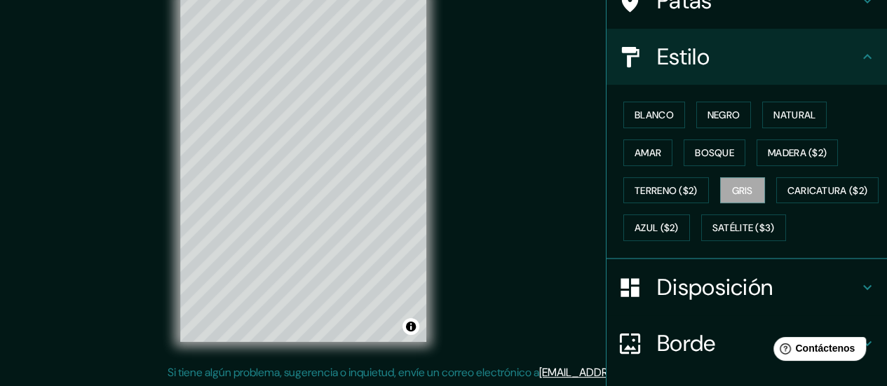
scroll to position [266, 0]
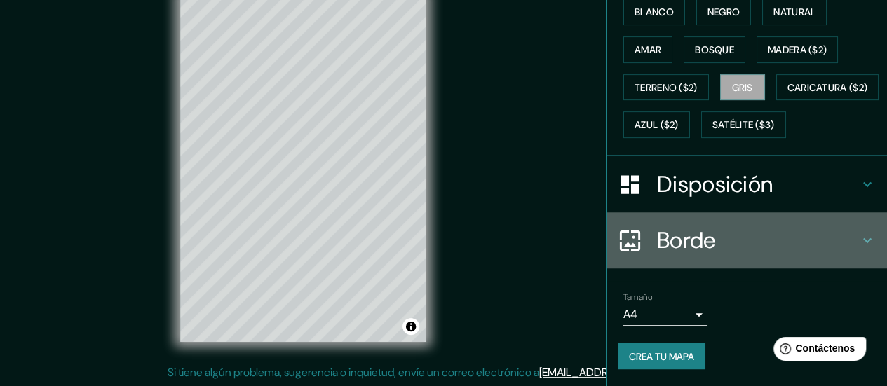
click at [859, 237] on icon at bounding box center [867, 240] width 17 height 17
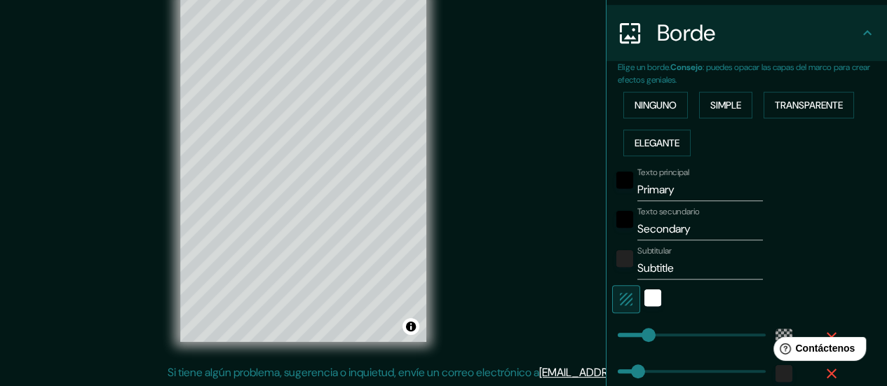
scroll to position [242, 0]
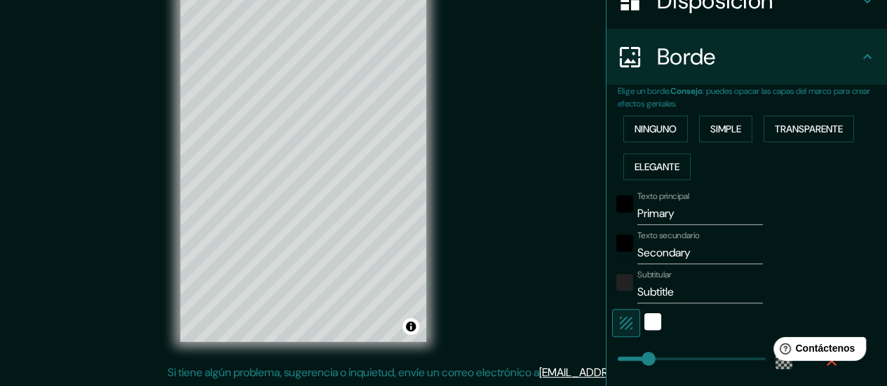
click at [625, 320] on button "button" at bounding box center [626, 323] width 28 height 28
type input "48"
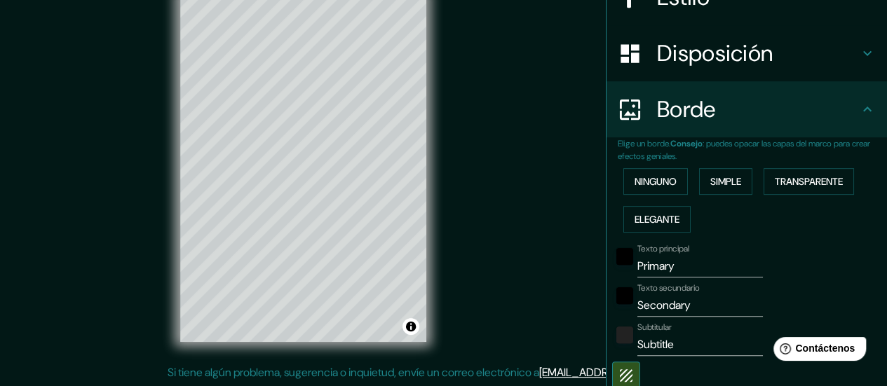
scroll to position [0, 0]
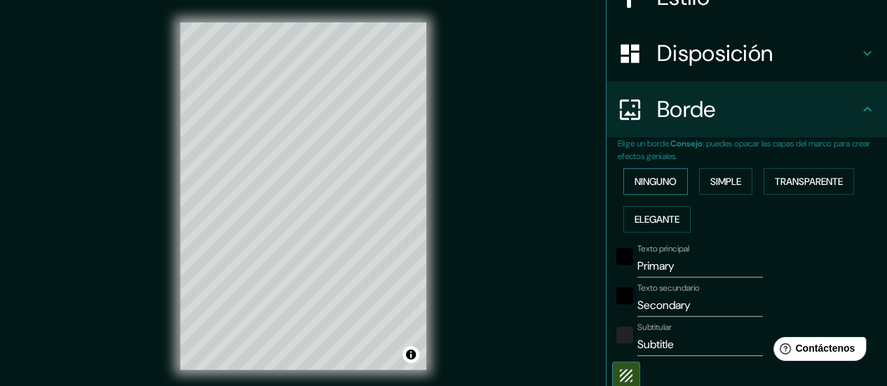
click at [654, 180] on font "Ninguno" at bounding box center [656, 181] width 42 height 13
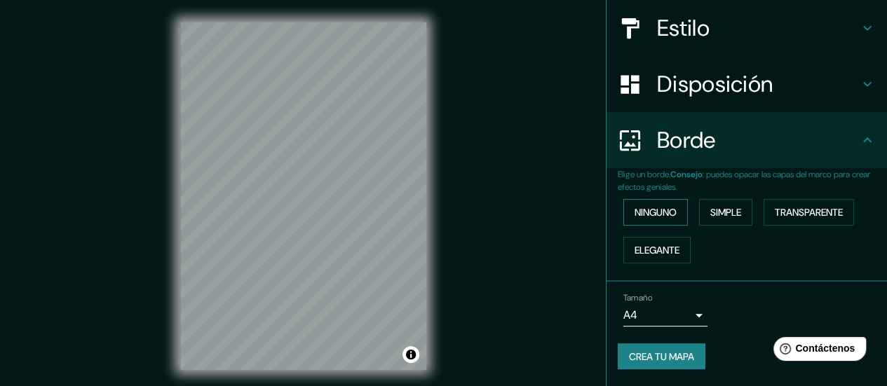
scroll to position [156, 0]
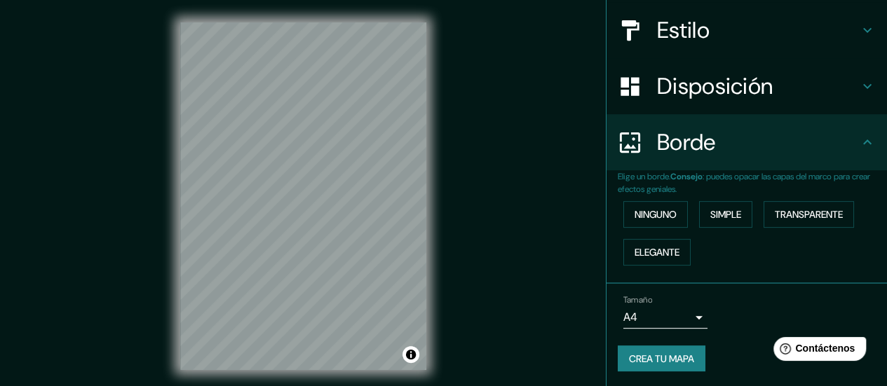
click at [691, 313] on body "Mappin Ubicación Palmar Chico, [GEOGRAPHIC_DATA], [GEOGRAPHIC_DATA] Patas Estil…" at bounding box center [443, 193] width 887 height 386
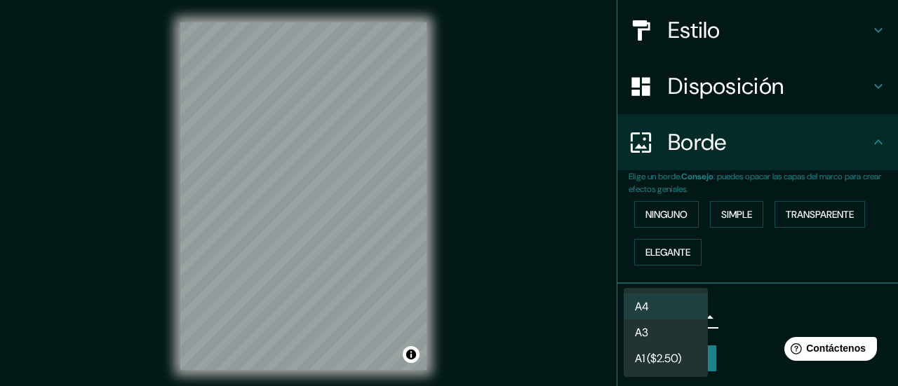
click at [755, 301] on div at bounding box center [449, 193] width 898 height 386
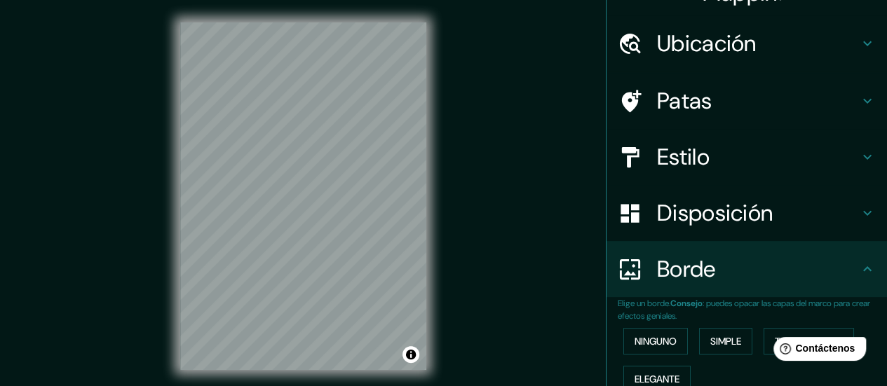
scroll to position [0, 0]
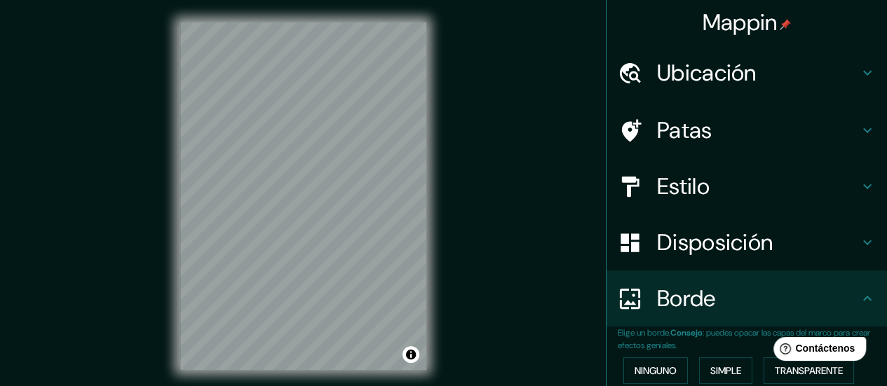
click at [863, 185] on icon at bounding box center [867, 186] width 8 height 5
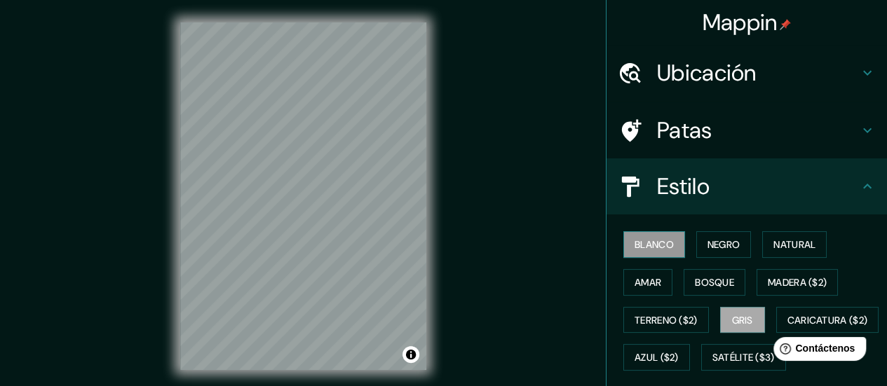
click at [653, 249] on font "Blanco" at bounding box center [654, 244] width 39 height 13
click at [725, 247] on font "Negro" at bounding box center [724, 244] width 33 height 13
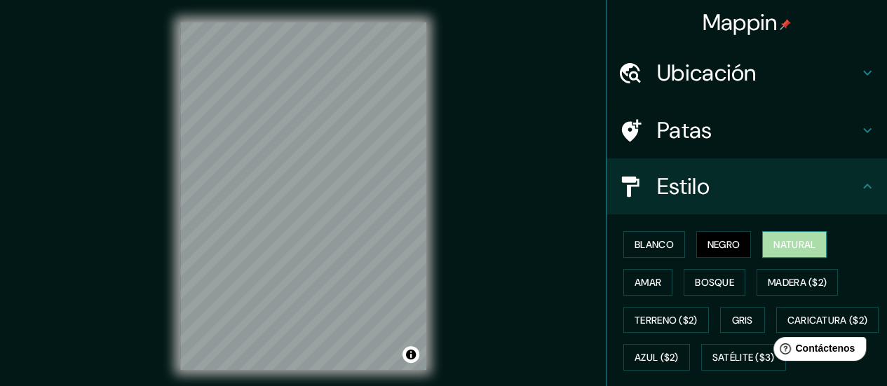
click at [784, 251] on font "Natural" at bounding box center [794, 245] width 42 height 18
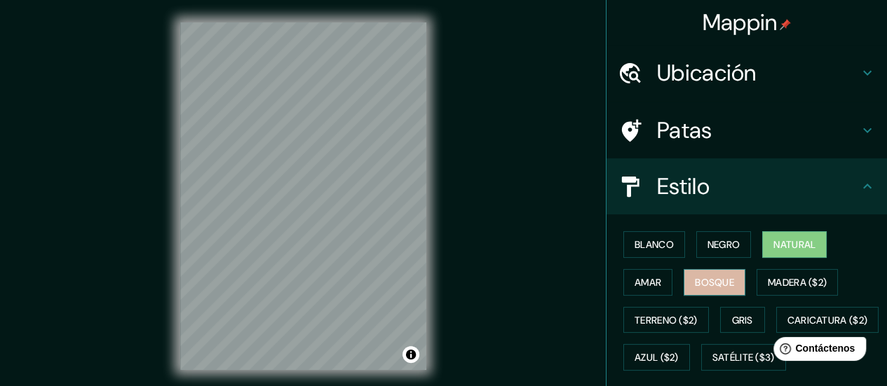
click at [710, 276] on font "Bosque" at bounding box center [714, 282] width 39 height 13
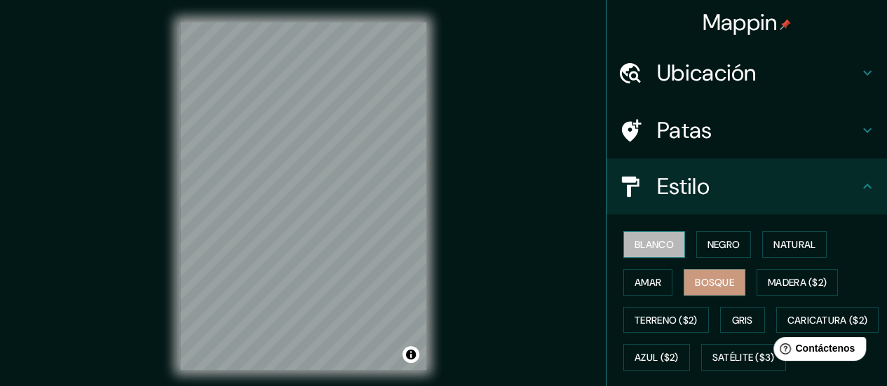
click at [656, 253] on button "Blanco" at bounding box center [654, 244] width 62 height 27
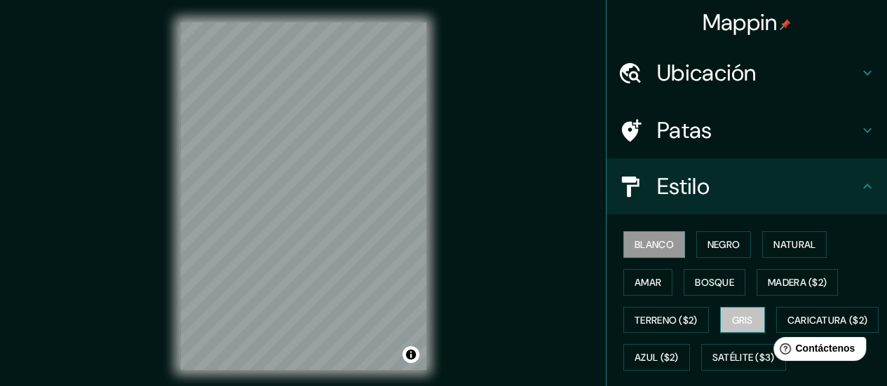
click at [746, 314] on font "Gris" at bounding box center [742, 320] width 21 height 13
click at [660, 249] on font "Blanco" at bounding box center [654, 244] width 39 height 13
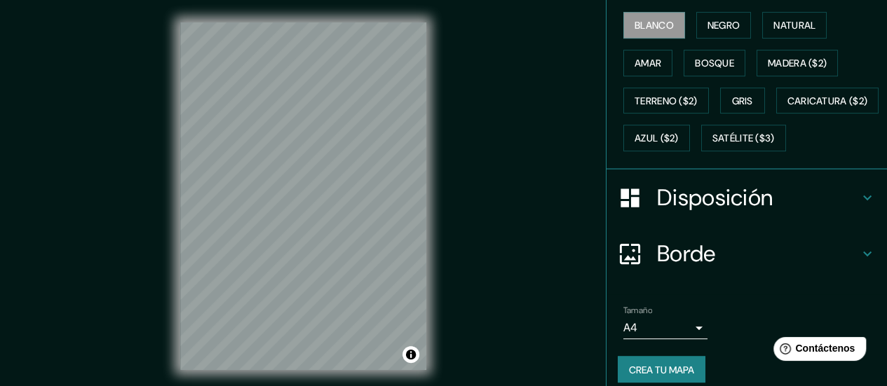
scroll to position [266, 0]
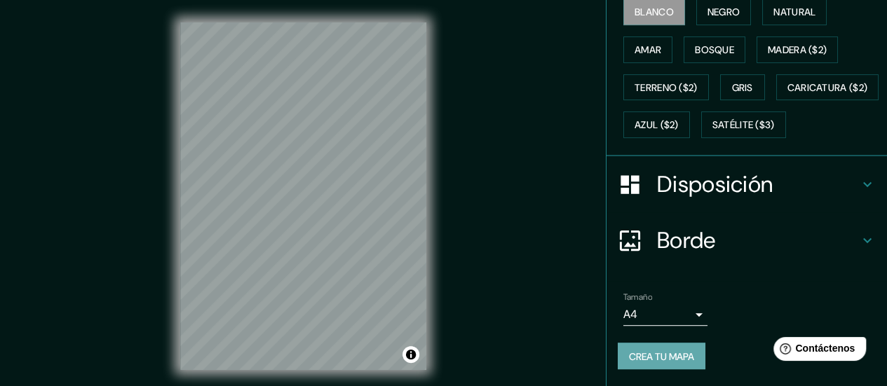
click at [674, 360] on font "Crea tu mapa" at bounding box center [661, 356] width 65 height 13
click at [649, 356] on font "Crea tu mapa" at bounding box center [661, 356] width 65 height 13
click at [682, 358] on font "Crea tu mapa" at bounding box center [661, 356] width 65 height 13
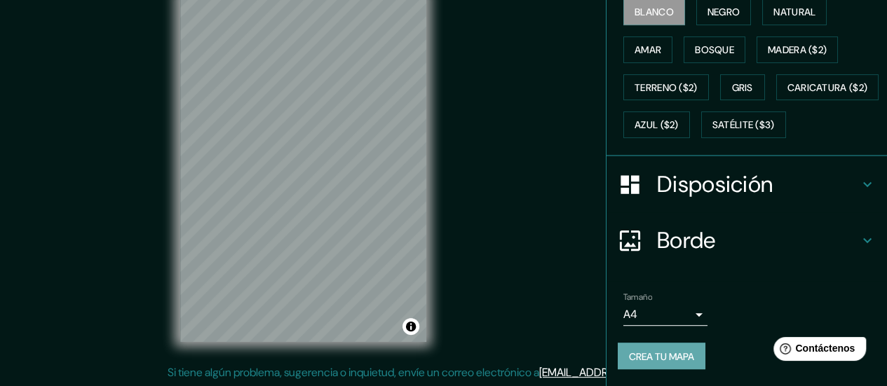
click at [675, 351] on font "Crea tu mapa" at bounding box center [661, 356] width 65 height 13
click at [675, 351] on div "Crea tu mapa" at bounding box center [747, 356] width 258 height 27
click at [675, 351] on font "Crea tu mapa" at bounding box center [661, 356] width 65 height 13
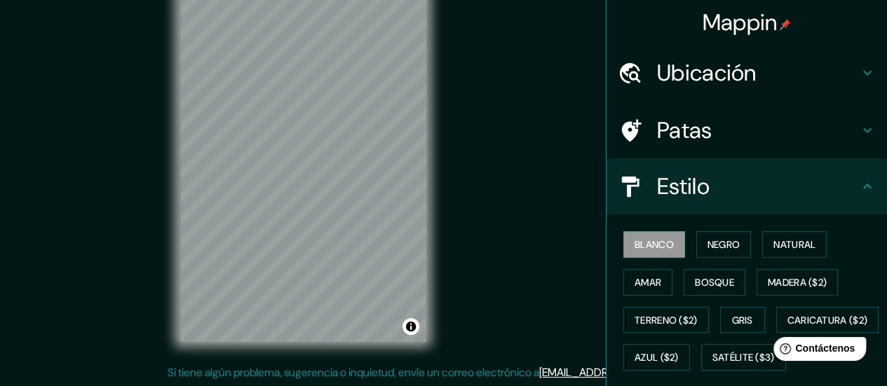
scroll to position [266, 0]
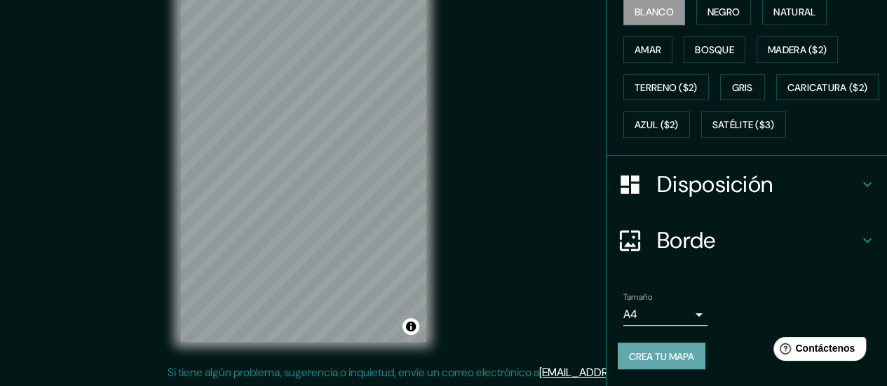
click at [667, 363] on font "Crea tu mapa" at bounding box center [661, 356] width 65 height 13
click at [532, 204] on div "Mappin Ubicación Palmar Chico, [GEOGRAPHIC_DATA], [GEOGRAPHIC_DATA] Patas Estil…" at bounding box center [443, 179] width 887 height 415
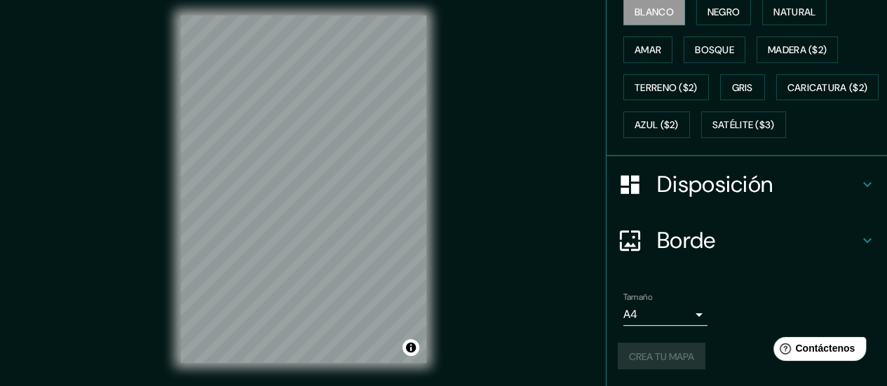
scroll to position [0, 0]
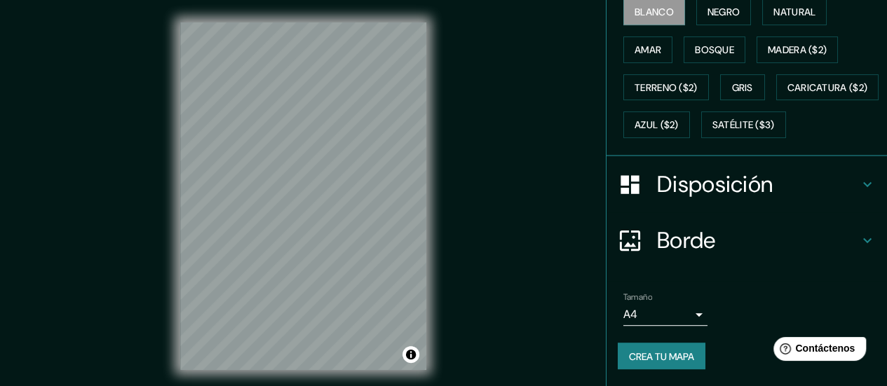
click at [671, 361] on font "Crea tu mapa" at bounding box center [661, 356] width 65 height 13
click at [671, 361] on div "Crea tu mapa" at bounding box center [747, 356] width 258 height 27
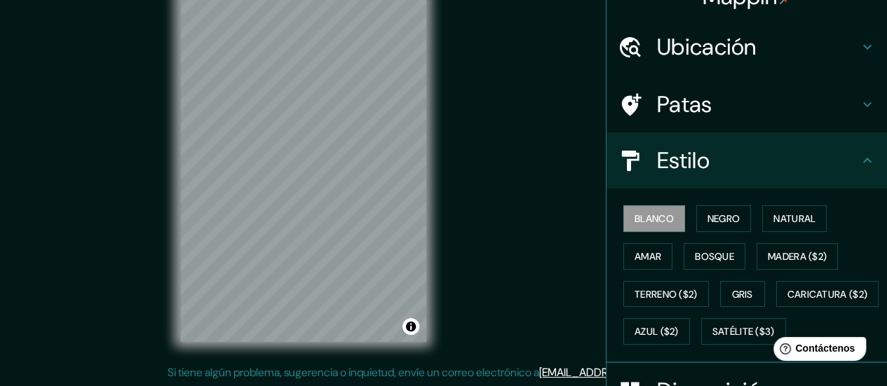
scroll to position [25, 0]
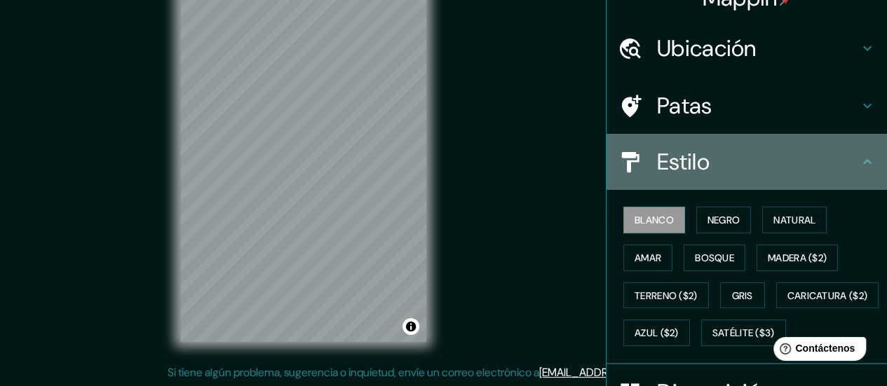
click at [860, 167] on icon at bounding box center [867, 162] width 17 height 17
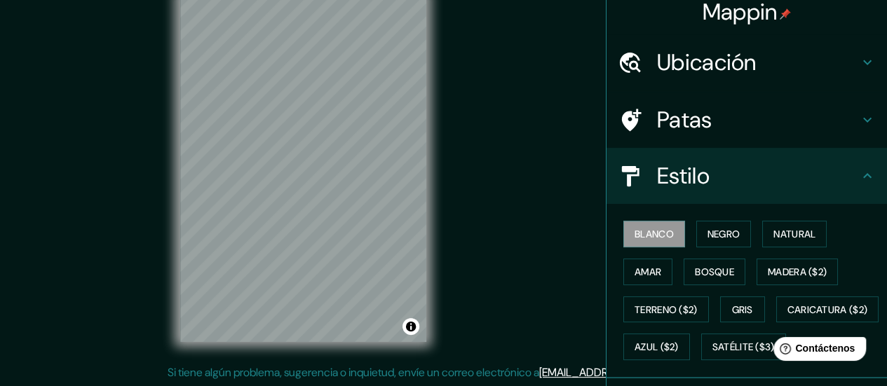
scroll to position [0, 0]
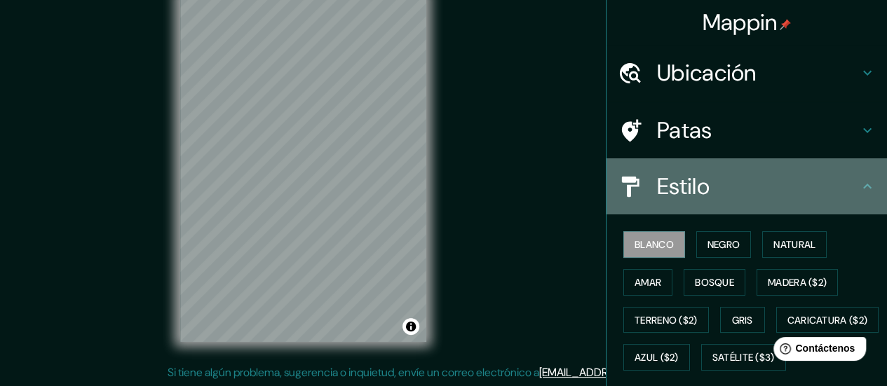
click at [859, 178] on icon at bounding box center [867, 186] width 17 height 17
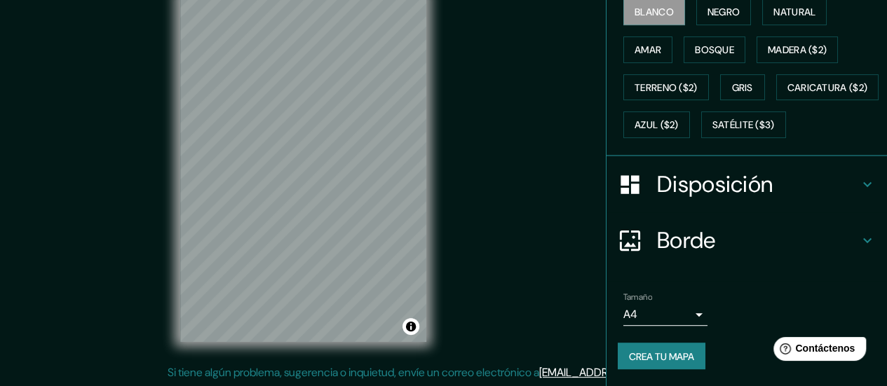
scroll to position [257, 0]
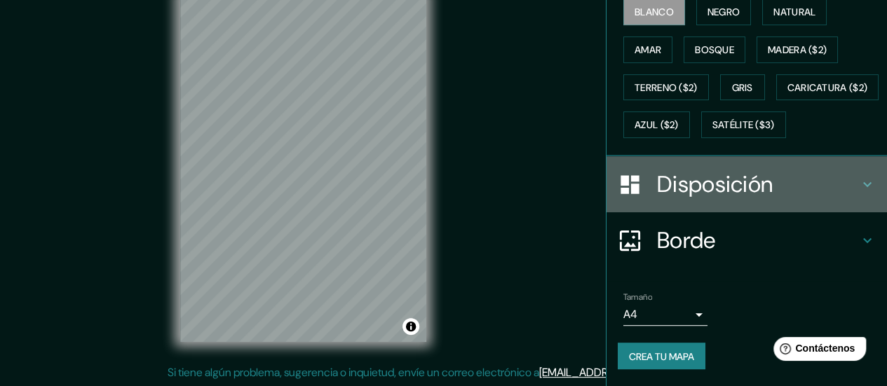
click at [859, 193] on icon at bounding box center [867, 184] width 17 height 17
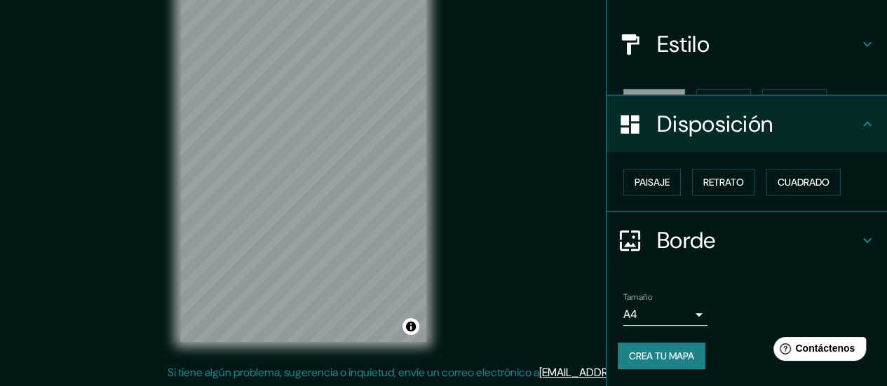
scroll to position [118, 0]
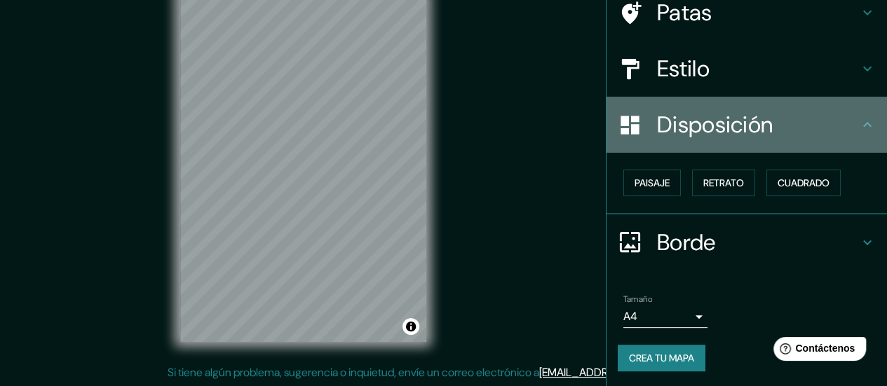
click at [859, 121] on icon at bounding box center [867, 124] width 17 height 17
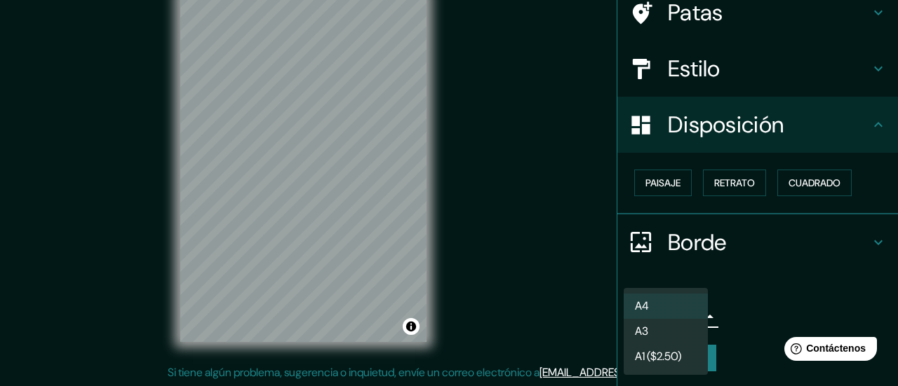
click at [649, 318] on body "Mappin Ubicación Palmar Chico, [GEOGRAPHIC_DATA], [GEOGRAPHIC_DATA] Patas Estil…" at bounding box center [449, 165] width 898 height 386
click at [649, 308] on li "A4" at bounding box center [665, 307] width 84 height 26
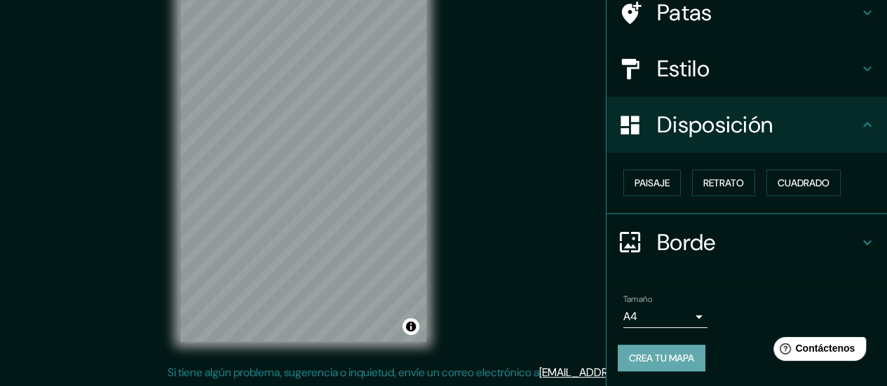
click at [652, 354] on font "Crea tu mapa" at bounding box center [661, 358] width 65 height 13
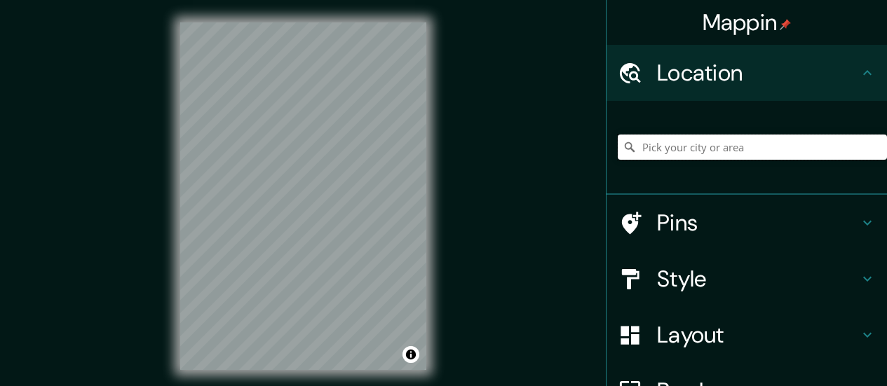
click at [676, 140] on input "Pick your city or area" at bounding box center [752, 147] width 269 height 25
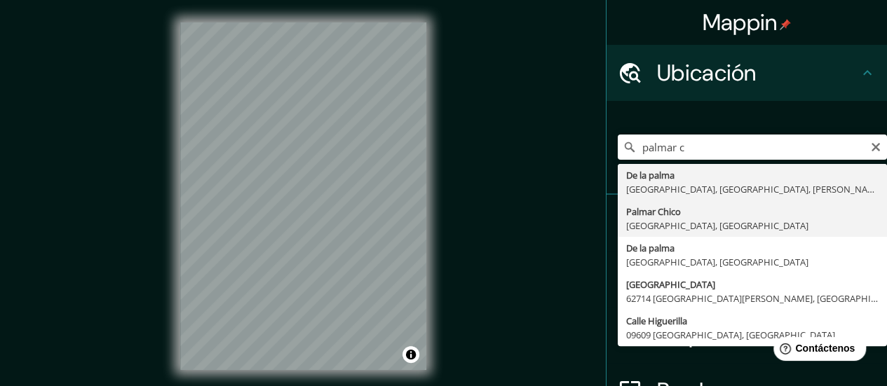
type input "Palmar Chico, [GEOGRAPHIC_DATA], [GEOGRAPHIC_DATA]"
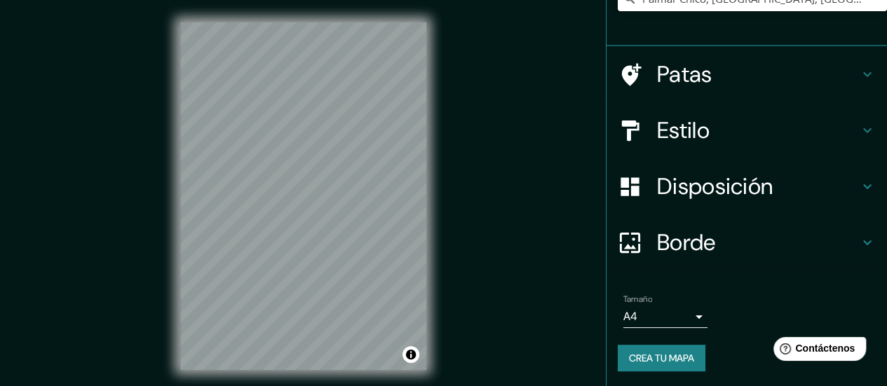
scroll to position [150, 0]
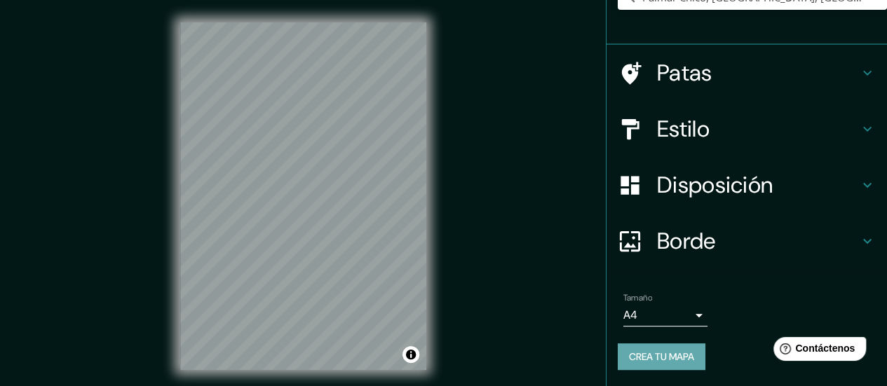
click at [650, 363] on font "Crea tu mapa" at bounding box center [661, 357] width 65 height 13
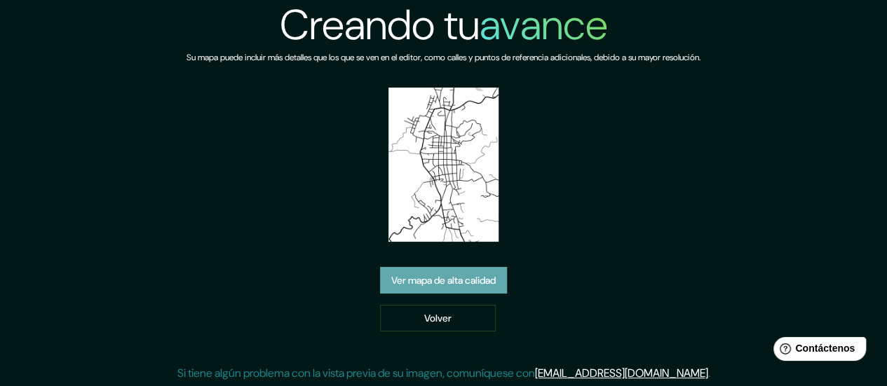
click at [469, 280] on font "Ver mapa de alta calidad" at bounding box center [443, 281] width 104 height 13
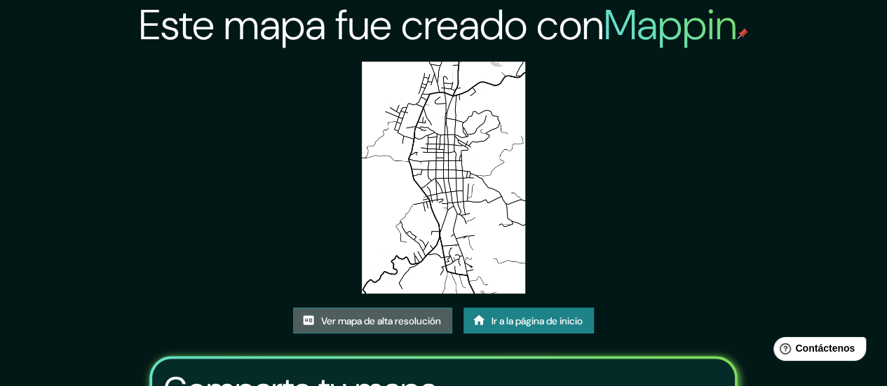
click at [424, 322] on font "Ver mapa de alta resolución" at bounding box center [381, 321] width 120 height 13
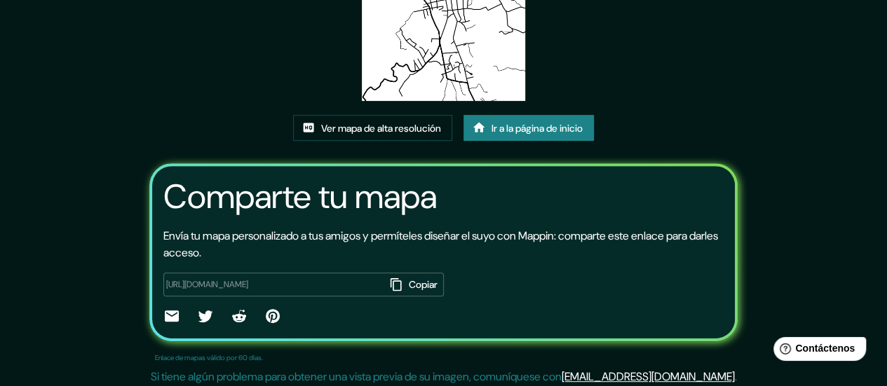
scroll to position [108, 0]
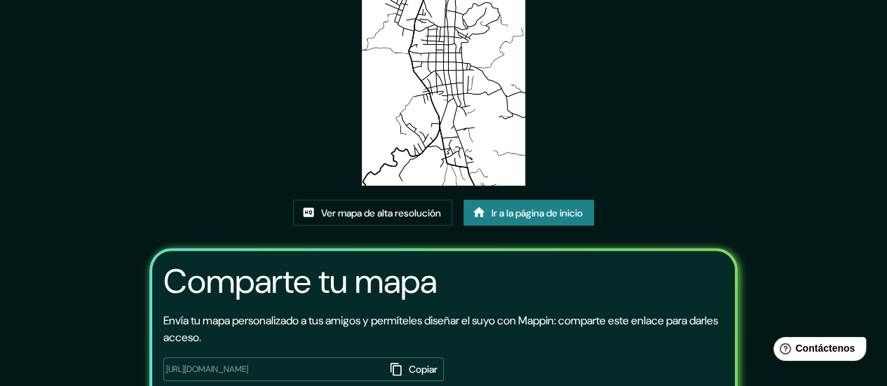
click at [576, 217] on font "Ir a la página de inicio" at bounding box center [537, 213] width 91 height 13
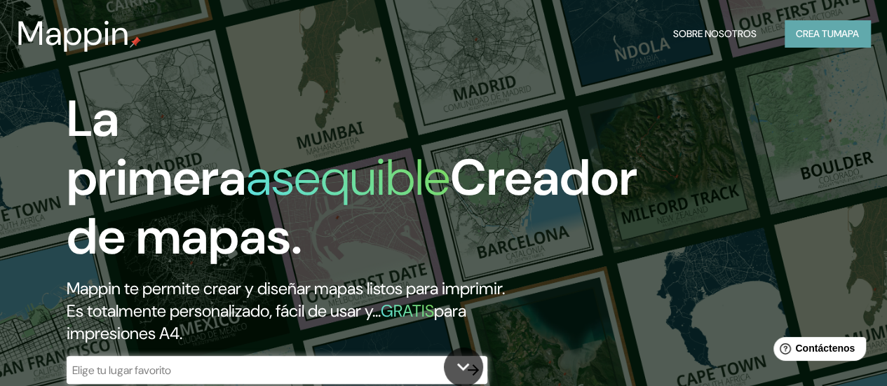
click at [837, 40] on font "mapa" at bounding box center [846, 33] width 25 height 13
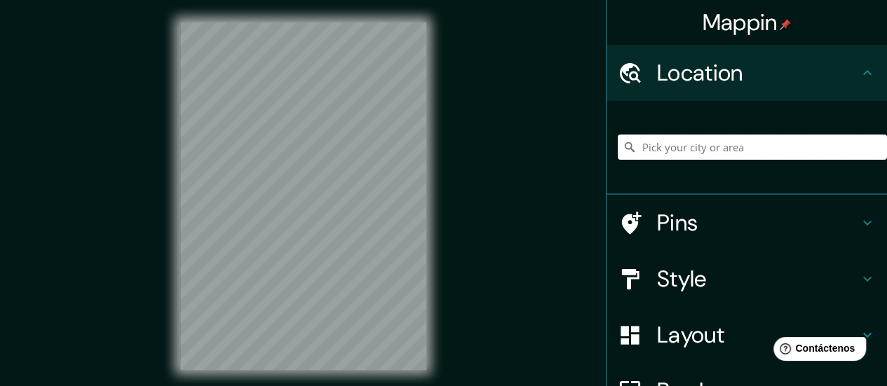
click at [687, 141] on input "Pick your city or area" at bounding box center [752, 147] width 269 height 25
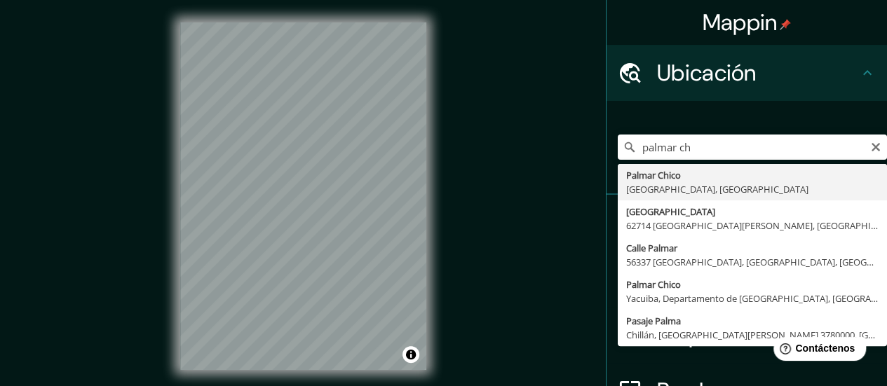
type input "Palmar Chico, [GEOGRAPHIC_DATA], [GEOGRAPHIC_DATA]"
